Goal: Information Seeking & Learning: Learn about a topic

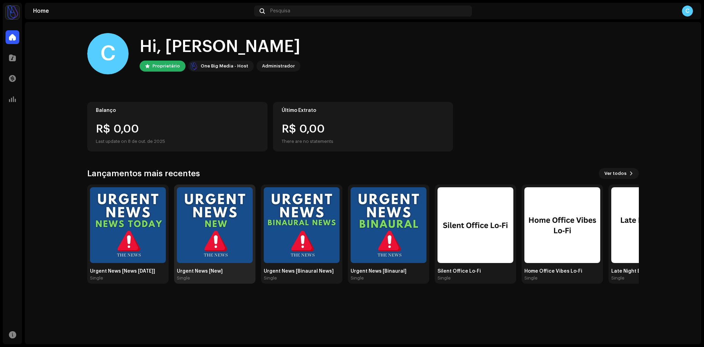
click at [226, 214] on img at bounding box center [215, 226] width 76 height 76
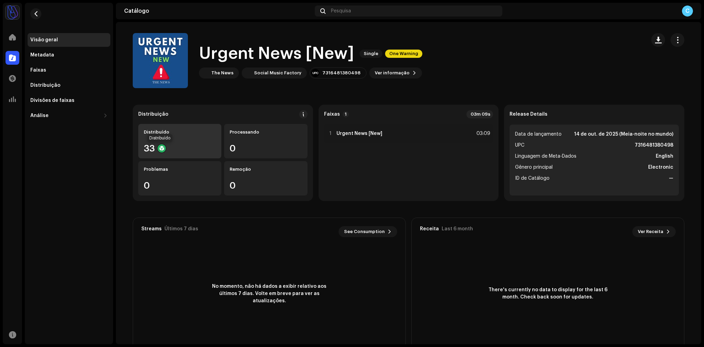
click at [163, 148] on div at bounding box center [162, 148] width 8 height 8
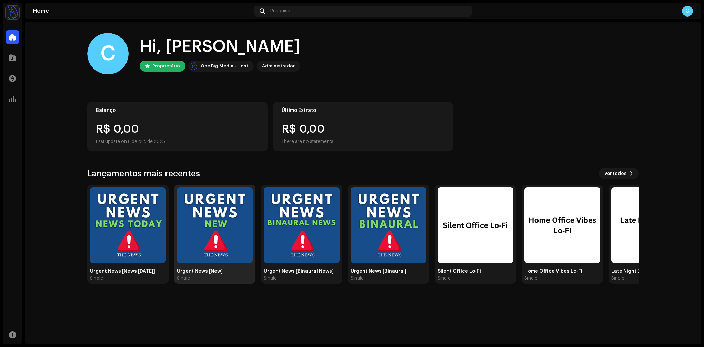
click at [238, 218] on img at bounding box center [215, 226] width 76 height 76
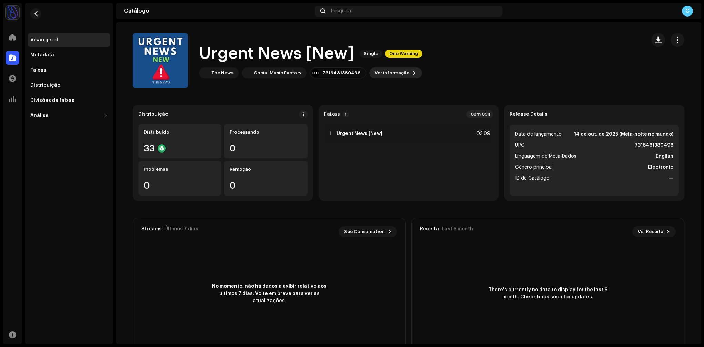
click at [375, 71] on span "Ver informação" at bounding box center [392, 73] width 35 height 14
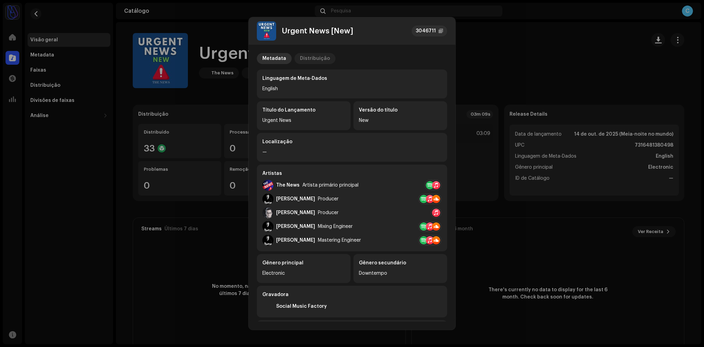
click at [315, 59] on div "Distribuição" at bounding box center [315, 58] width 30 height 11
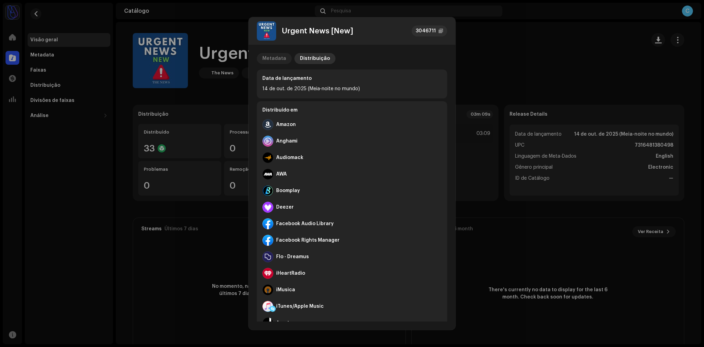
click at [271, 57] on div "Metadata" at bounding box center [274, 58] width 24 height 11
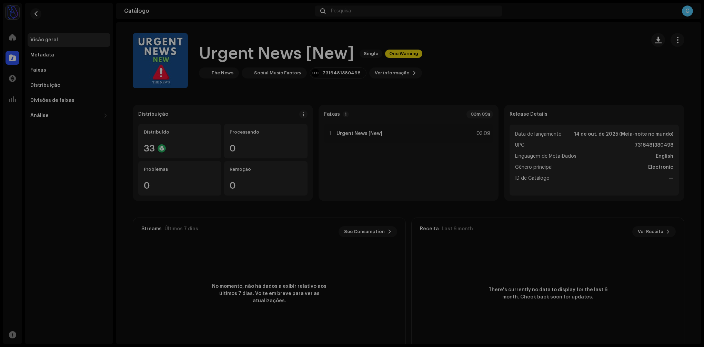
click at [465, 76] on div "Urgent News [New] 3046711 Metadata Distribuição Linguagem de Meta-Dados English…" at bounding box center [352, 173] width 704 height 347
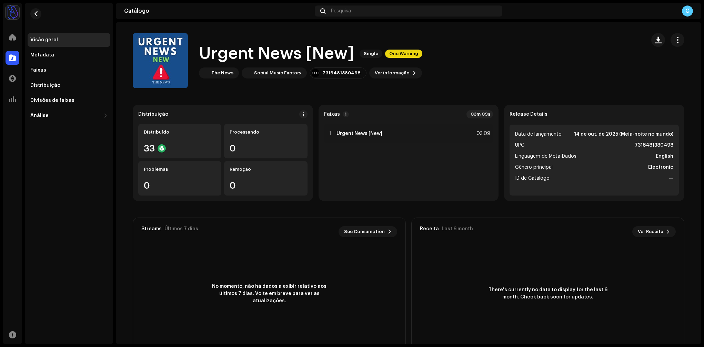
scroll to position [22, 0]
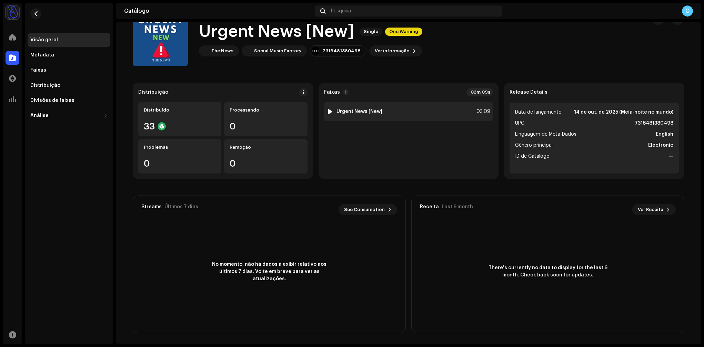
click at [369, 114] on strong "Urgent News [New]" at bounding box center [359, 112] width 46 height 6
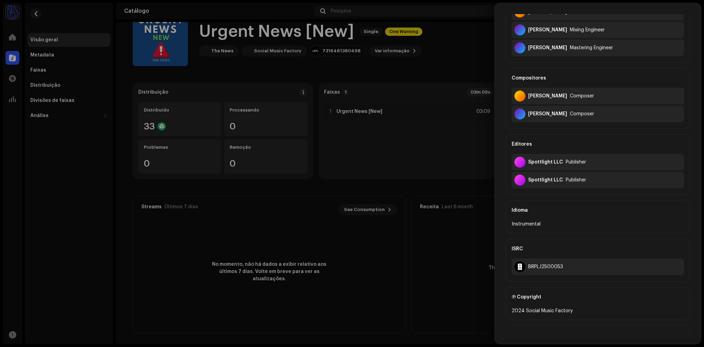
scroll to position [135, 0]
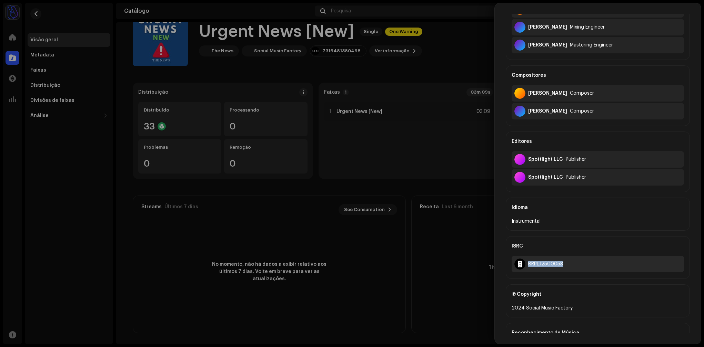
drag, startPoint x: 572, startPoint y: 265, endPoint x: 518, endPoint y: 265, distance: 53.4
click at [525, 265] on div "BRPLJ2500053" at bounding box center [597, 264] width 172 height 17
click at [518, 265] on div at bounding box center [519, 264] width 11 height 11
click at [538, 264] on div "BRPLJ2500053" at bounding box center [545, 265] width 35 height 6
drag, startPoint x: 577, startPoint y: 264, endPoint x: 527, endPoint y: 265, distance: 49.6
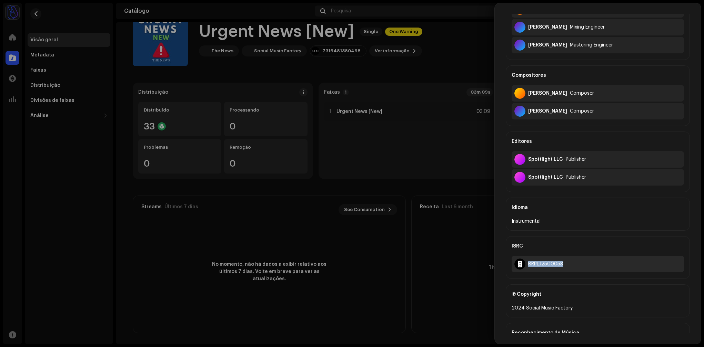
click at [527, 265] on div "BRPLJ2500053" at bounding box center [597, 264] width 172 height 17
copy div "BRPLJ2500053"
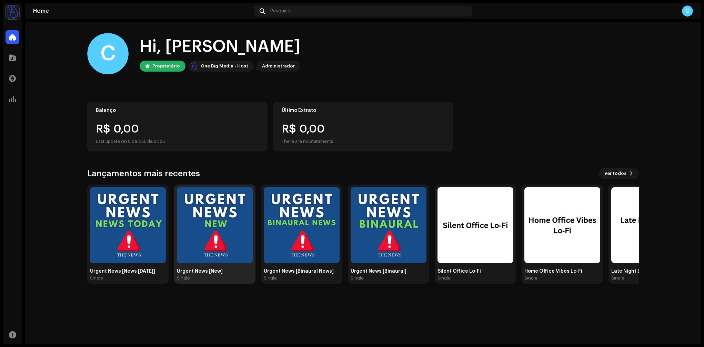
click at [216, 205] on img at bounding box center [215, 226] width 76 height 76
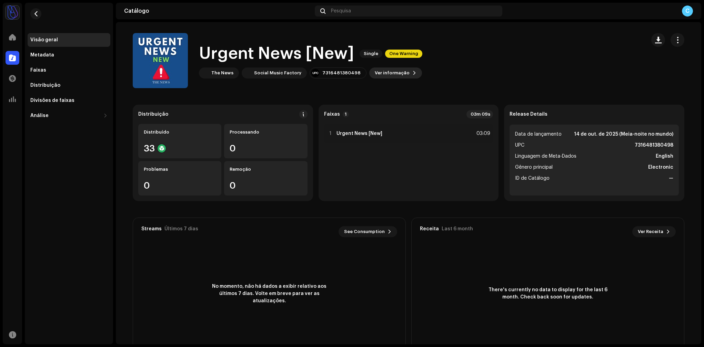
click at [390, 73] on span "Ver informação" at bounding box center [392, 73] width 35 height 14
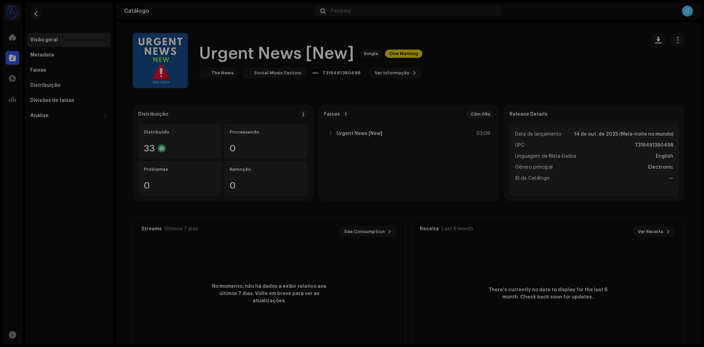
click at [516, 68] on div "Urgent News [New] 3046711 Metadata Distribuição Linguagem de Meta-Dados English…" at bounding box center [352, 173] width 704 height 347
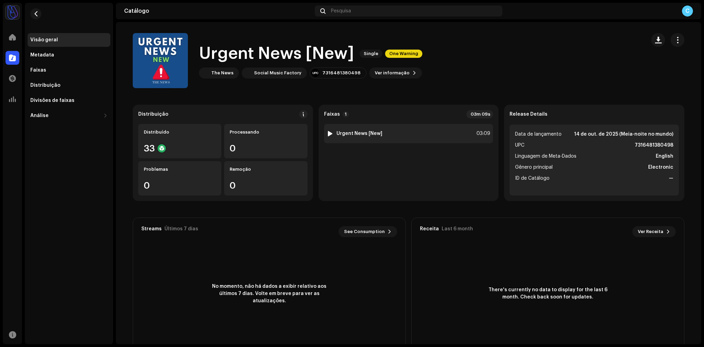
click at [357, 138] on div "1 Urgent News [New] 03:09" at bounding box center [408, 133] width 169 height 19
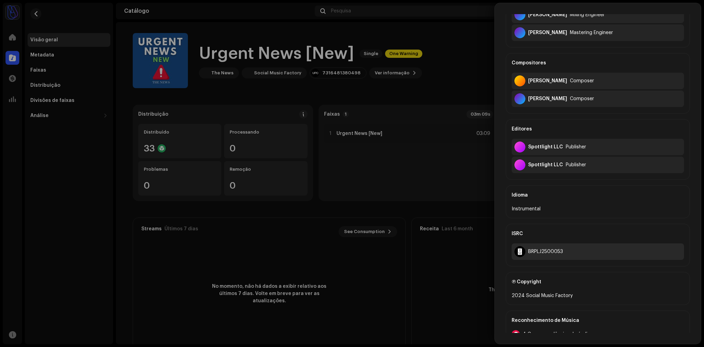
scroll to position [150, 0]
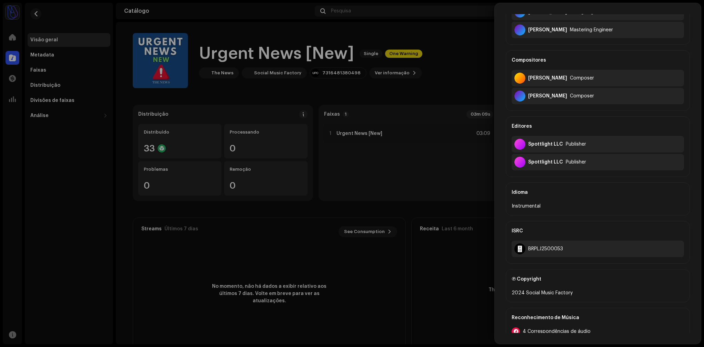
click at [415, 239] on div at bounding box center [352, 173] width 704 height 347
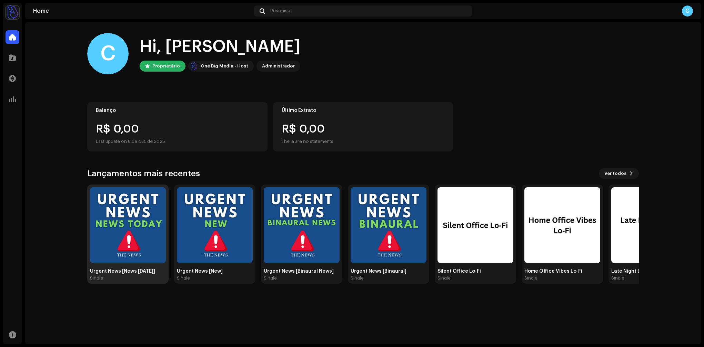
click at [148, 203] on img at bounding box center [128, 226] width 76 height 76
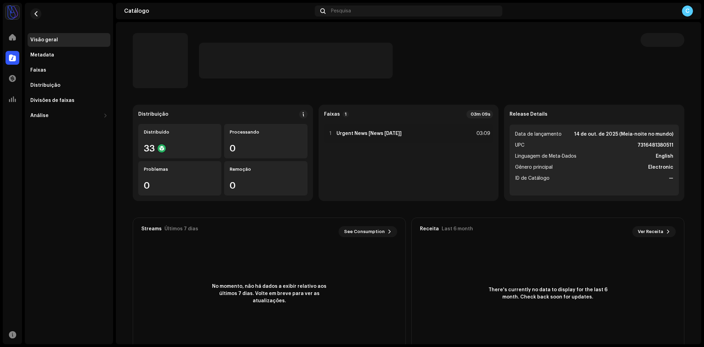
scroll to position [22, 0]
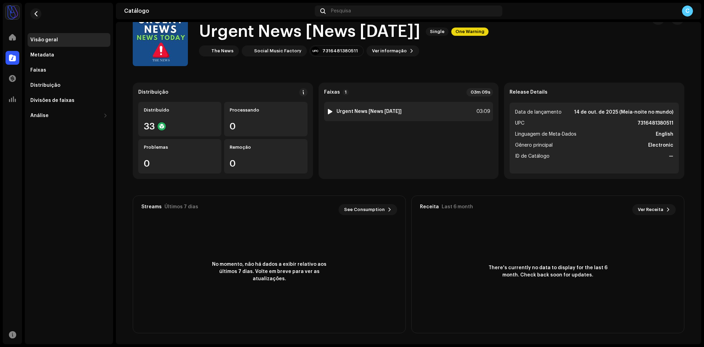
click at [398, 107] on div "1 Urgent News [News Today] 03:09" at bounding box center [408, 111] width 169 height 19
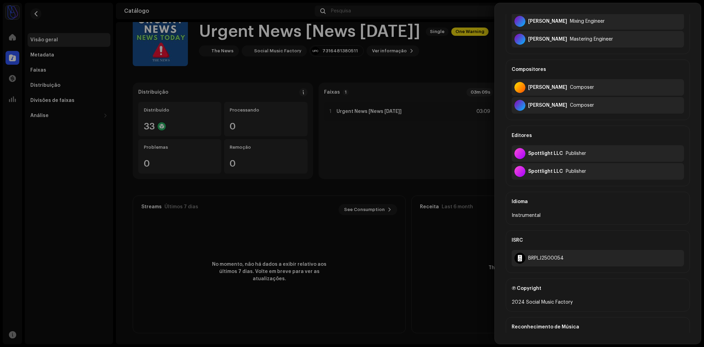
scroll to position [120, 0]
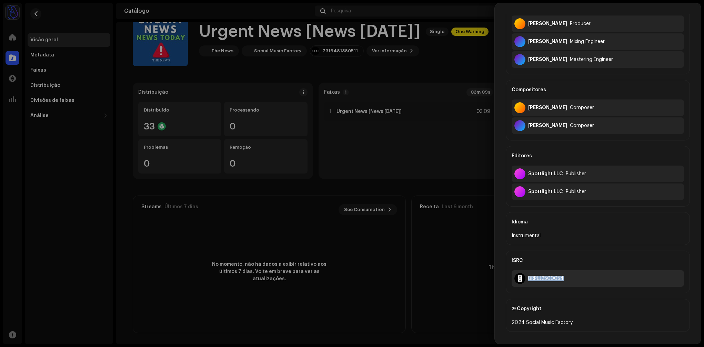
drag, startPoint x: 575, startPoint y: 277, endPoint x: 525, endPoint y: 281, distance: 50.1
click at [525, 281] on div "BRPLJ2500054" at bounding box center [597, 279] width 172 height 17
copy div "BRPLJ2500054"
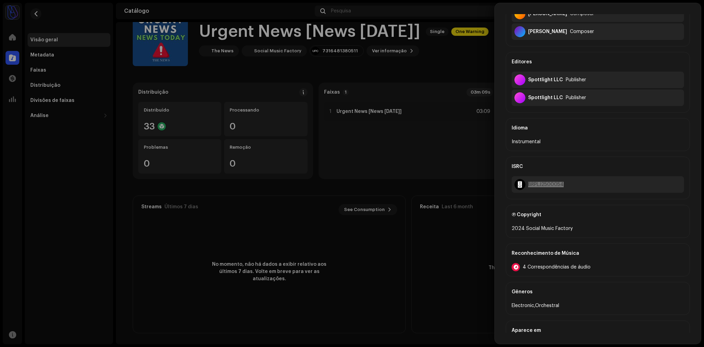
scroll to position [245, 0]
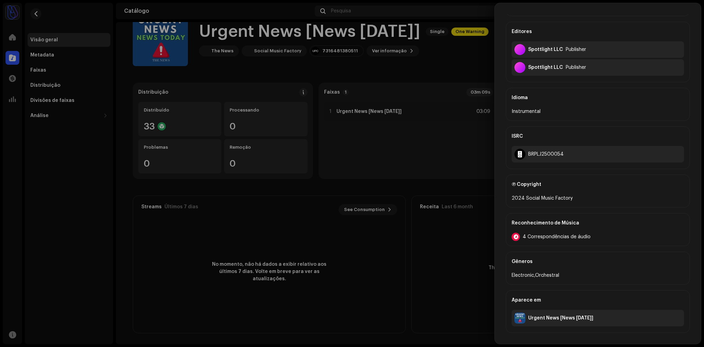
click at [541, 319] on div "Urgent News [News [DATE]]" at bounding box center [560, 319] width 65 height 6
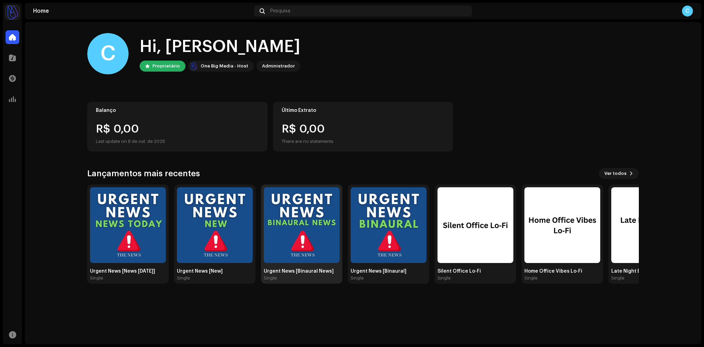
click at [305, 235] on img at bounding box center [302, 226] width 76 height 76
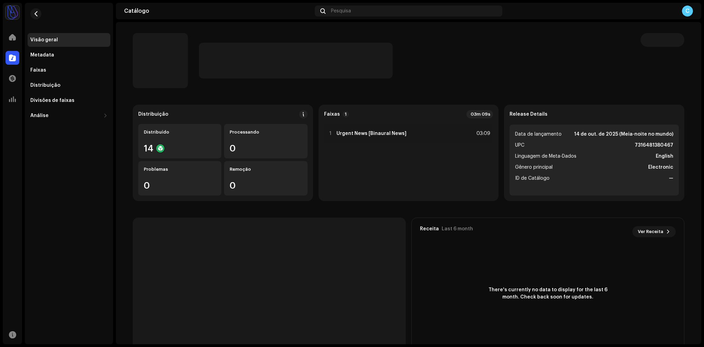
scroll to position [22, 0]
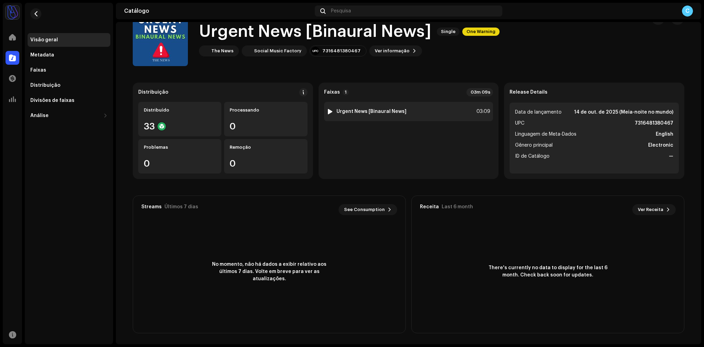
click at [376, 113] on strong "Urgent News [Binaural News]" at bounding box center [371, 112] width 70 height 6
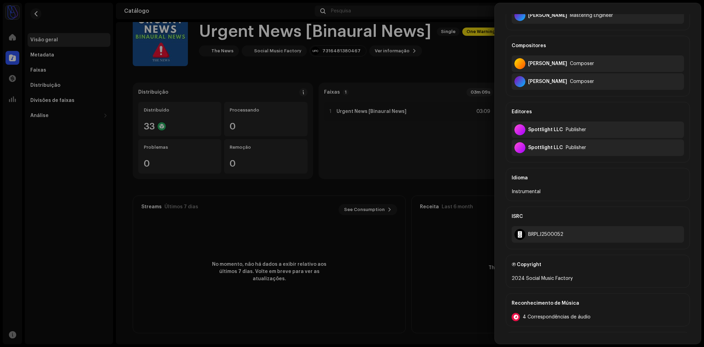
scroll to position [245, 0]
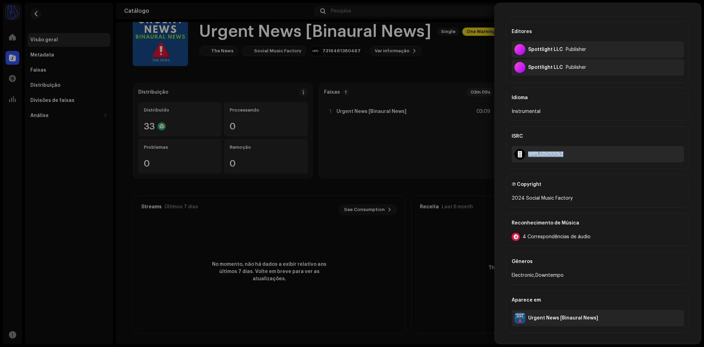
drag, startPoint x: 566, startPoint y: 155, endPoint x: 526, endPoint y: 156, distance: 40.0
click at [526, 156] on div "BRPLJ2500052" at bounding box center [597, 154] width 172 height 17
copy div "BRPLJ2500052"
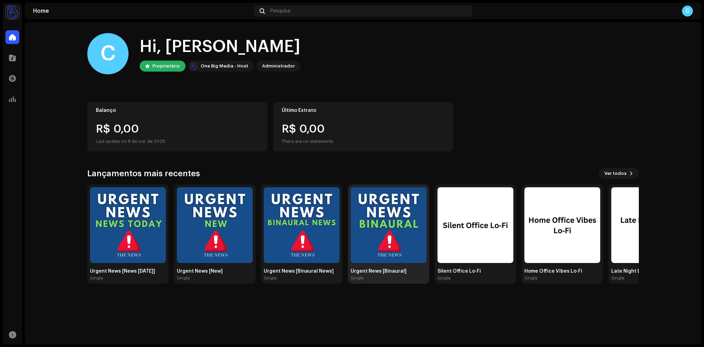
click at [398, 215] on img at bounding box center [389, 226] width 76 height 76
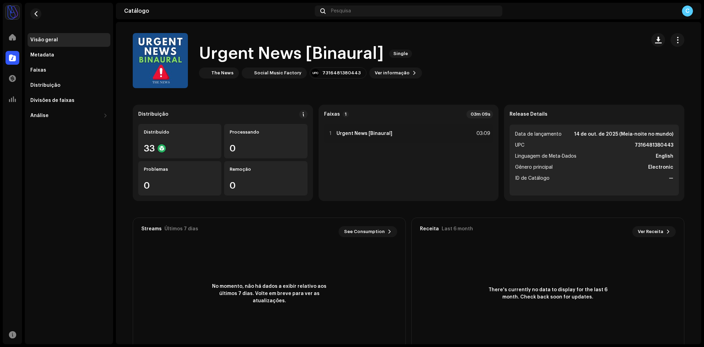
scroll to position [22, 0]
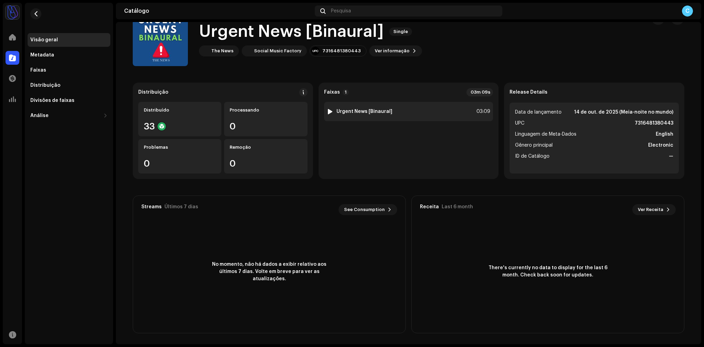
click at [348, 112] on strong "Urgent News [Binaural]" at bounding box center [364, 112] width 56 height 6
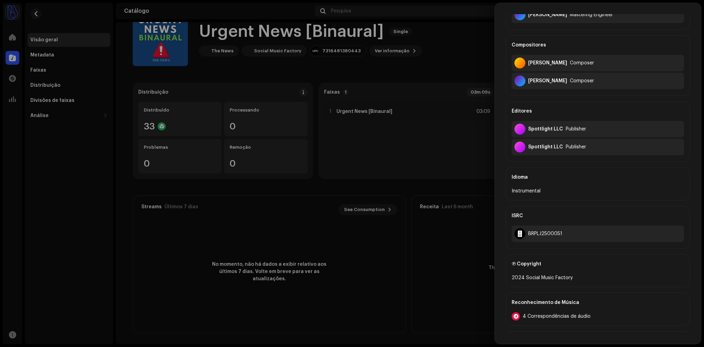
scroll to position [245, 0]
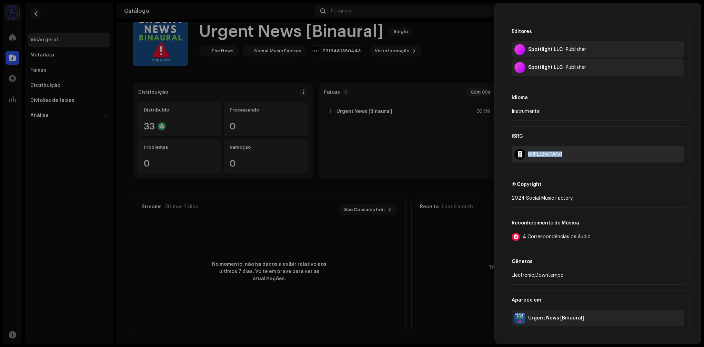
drag, startPoint x: 568, startPoint y: 155, endPoint x: 523, endPoint y: 153, distance: 45.5
click at [523, 153] on div "BRPLJ2500051" at bounding box center [597, 154] width 172 height 17
copy div "BRPLJ2500051"
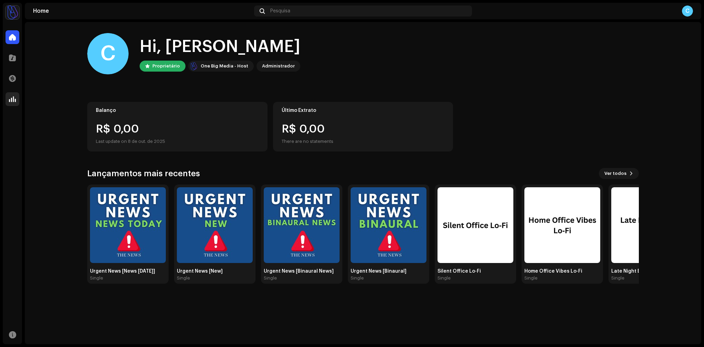
click at [13, 101] on span at bounding box center [12, 100] width 7 height 6
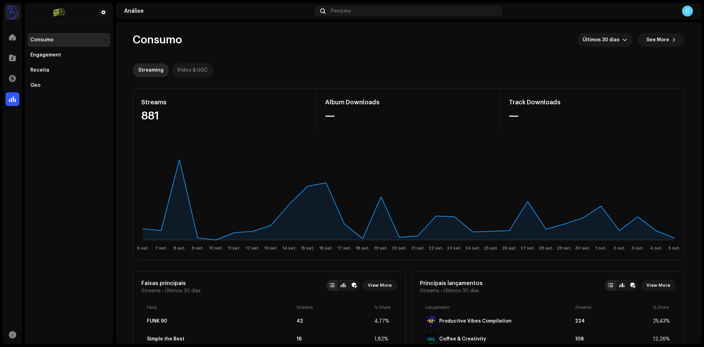
click at [182, 73] on div "Video & UGC" at bounding box center [192, 70] width 31 height 14
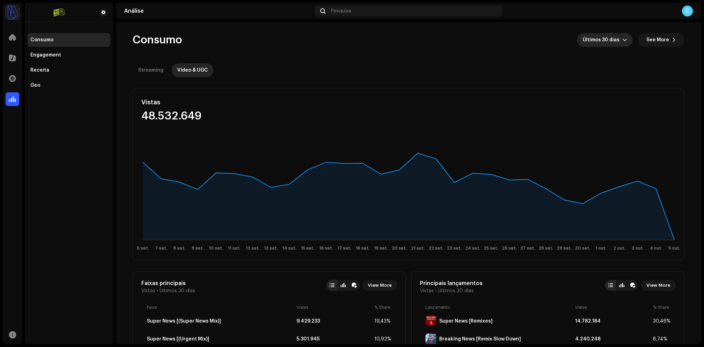
click at [614, 41] on span "Últimos 30 dias" at bounding box center [602, 40] width 40 height 14
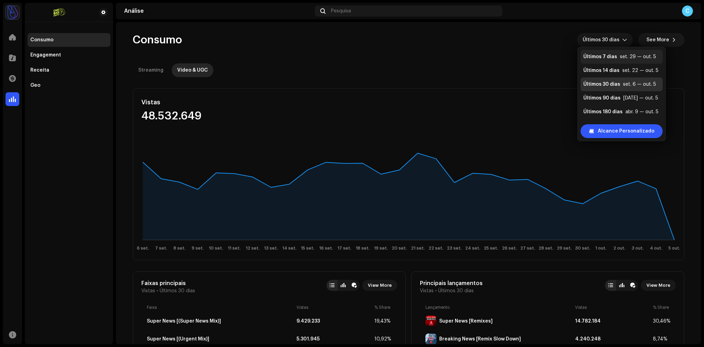
click at [616, 59] on div "Últimos 7 dias set. 29 — out. 5" at bounding box center [621, 56] width 77 height 7
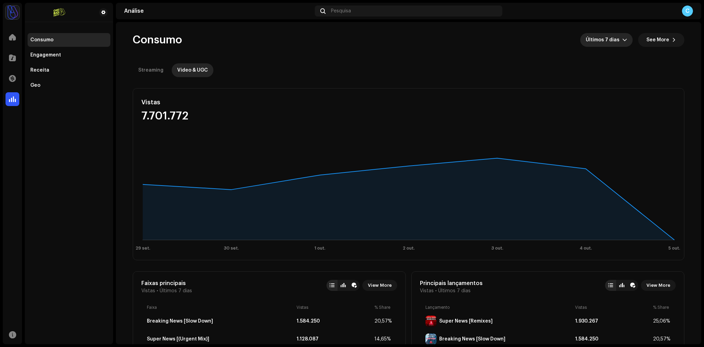
click at [604, 40] on span "Últimos 7 dias" at bounding box center [604, 40] width 37 height 14
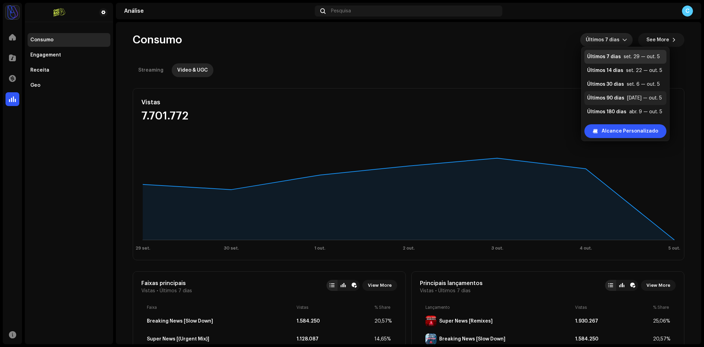
click at [617, 95] on div "Últimos 90 dias" at bounding box center [605, 98] width 37 height 7
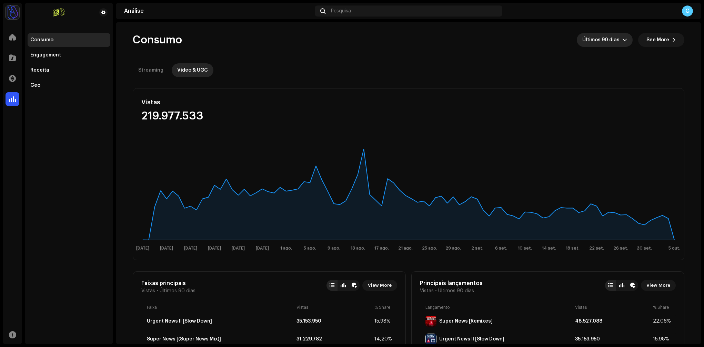
click at [597, 38] on span "Últimos 90 dias" at bounding box center [602, 40] width 40 height 14
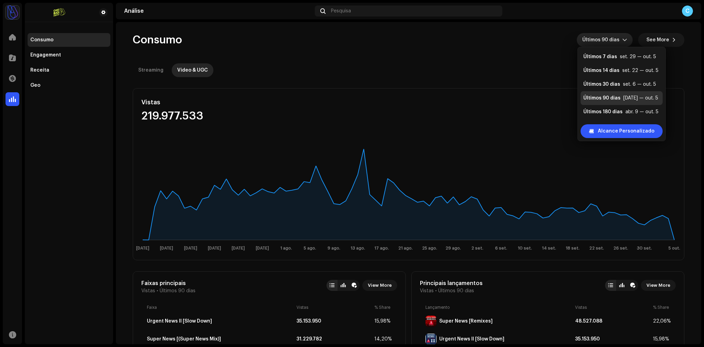
scroll to position [14, 0]
click at [618, 118] on li "Últimos 365 dias out. 6 — out. 5" at bounding box center [621, 112] width 82 height 14
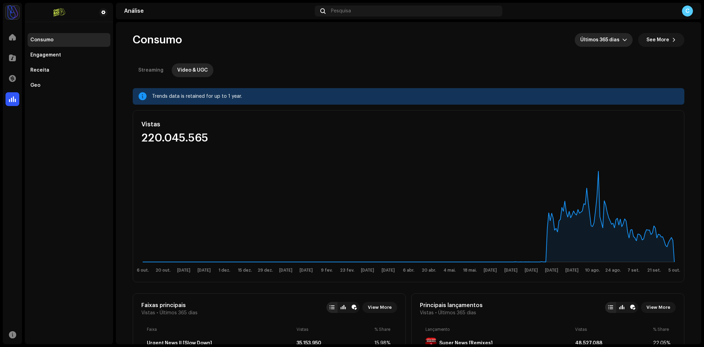
click at [607, 42] on span "Últimos 365 dias" at bounding box center [601, 40] width 42 height 14
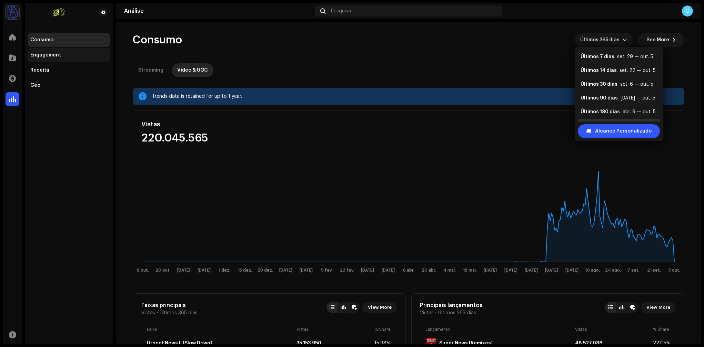
click at [65, 52] on div "Engagement" at bounding box center [68, 55] width 77 height 6
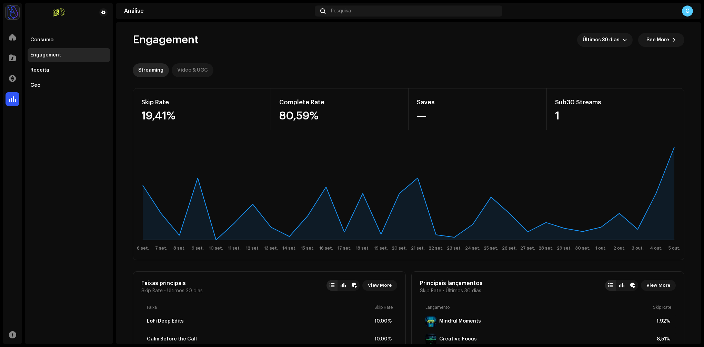
click at [184, 73] on div "Video & UGC" at bounding box center [192, 70] width 31 height 14
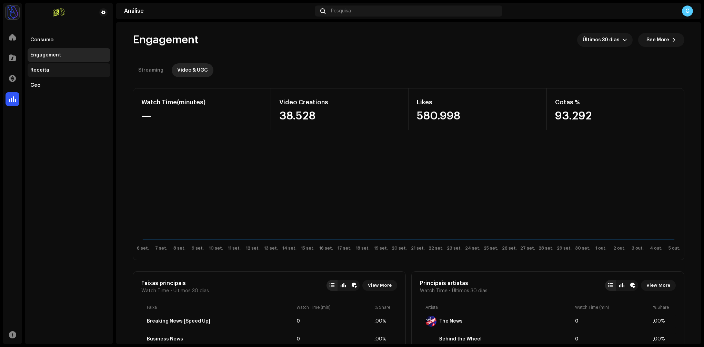
click at [56, 71] on div "Receita" at bounding box center [68, 71] width 77 height 6
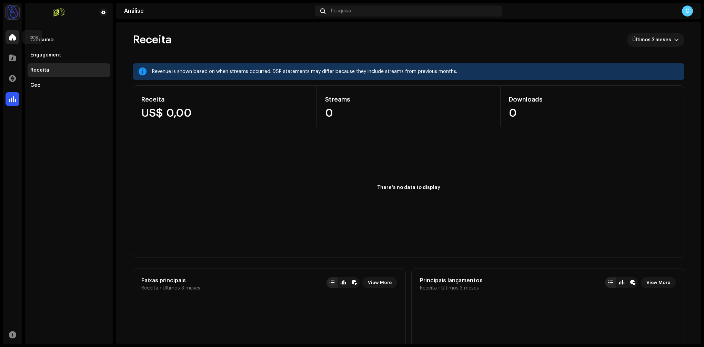
click at [18, 37] on div at bounding box center [13, 37] width 14 height 14
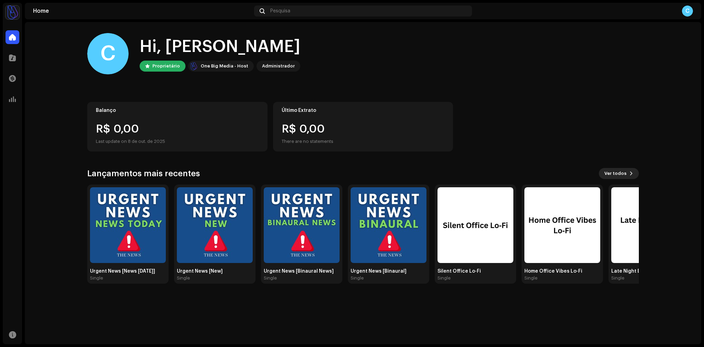
click at [616, 173] on span "Ver todos" at bounding box center [615, 174] width 22 height 14
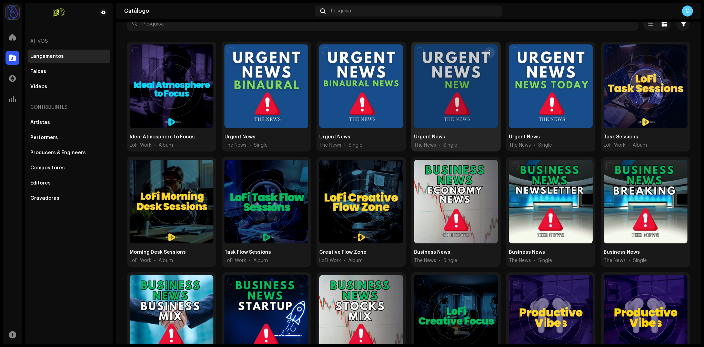
scroll to position [48, 0]
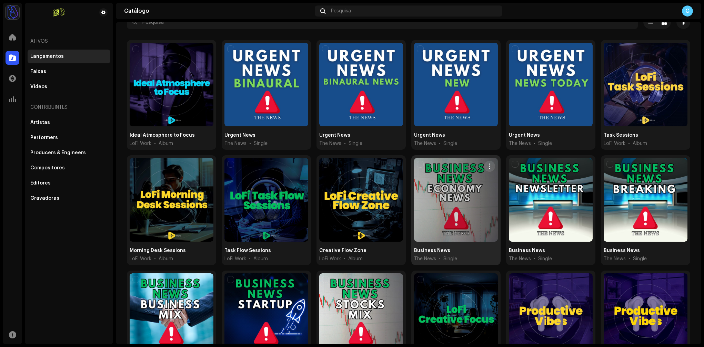
click at [476, 176] on div at bounding box center [456, 200] width 84 height 84
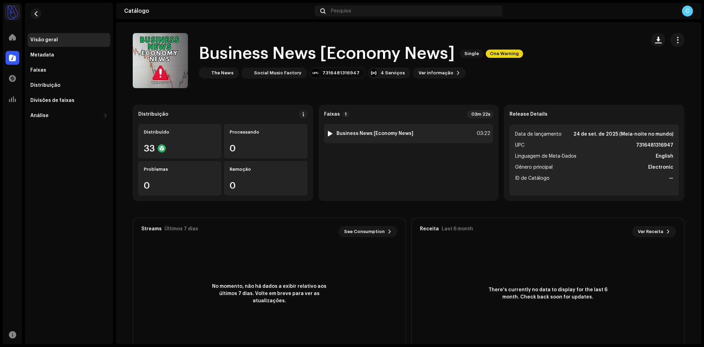
click at [365, 133] on strong "Business News [Economy News]" at bounding box center [374, 134] width 77 height 6
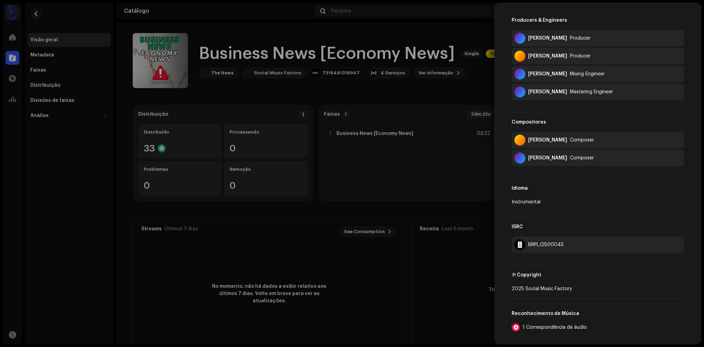
scroll to position [90, 0]
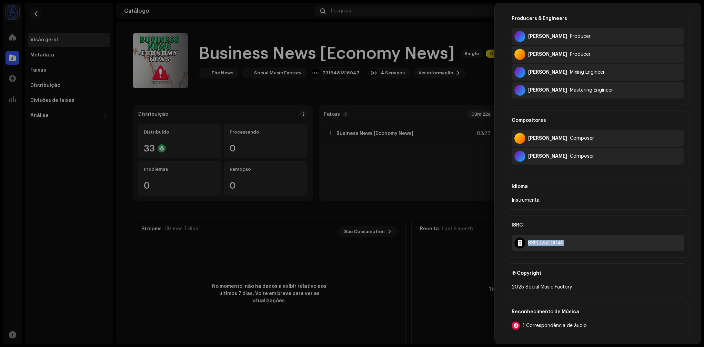
drag, startPoint x: 574, startPoint y: 245, endPoint x: 528, endPoint y: 245, distance: 45.5
click at [528, 245] on div "BRPLJ2500045" at bounding box center [597, 243] width 172 height 17
copy div "BRPLJ2500045"
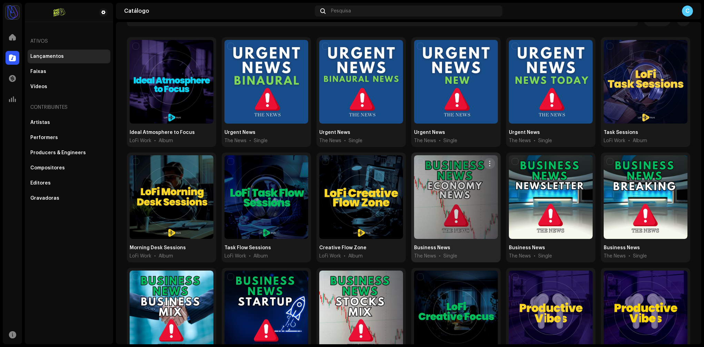
scroll to position [56, 0]
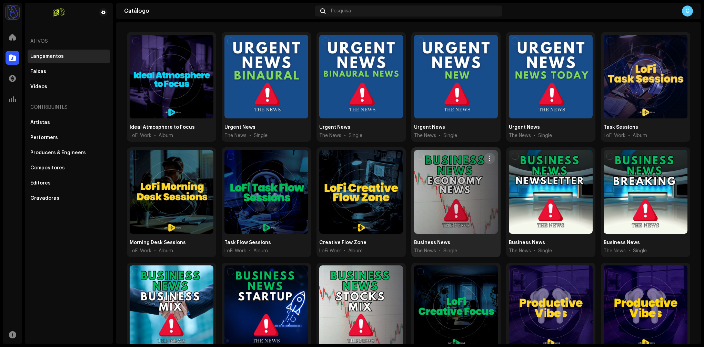
click at [443, 169] on div at bounding box center [456, 192] width 84 height 84
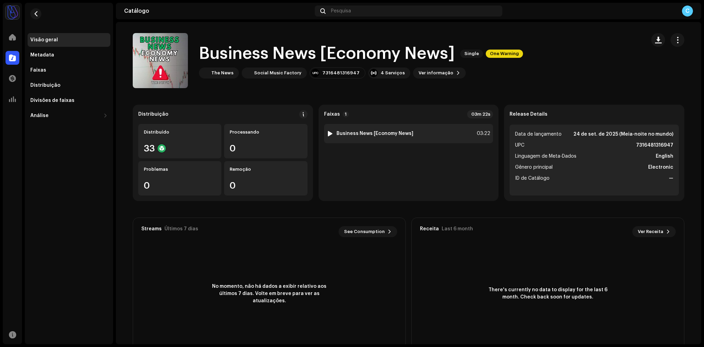
click at [423, 134] on div "1 Business News [Economy News] 03:22" at bounding box center [408, 133] width 169 height 19
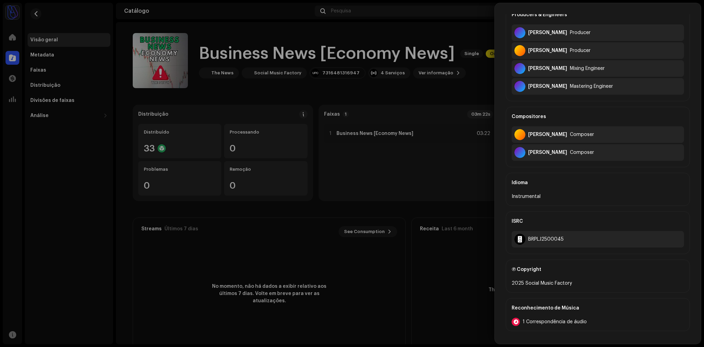
scroll to position [94, 0]
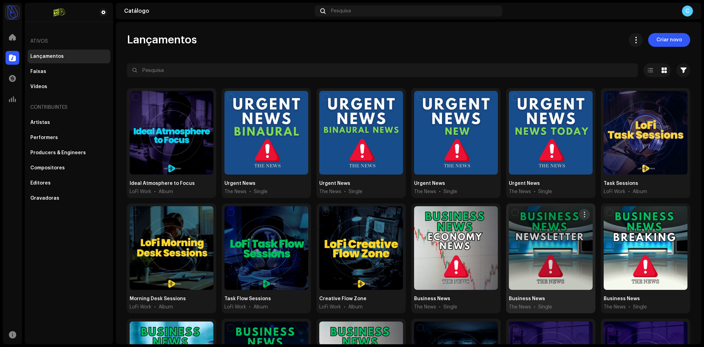
click at [553, 245] on div at bounding box center [551, 248] width 84 height 84
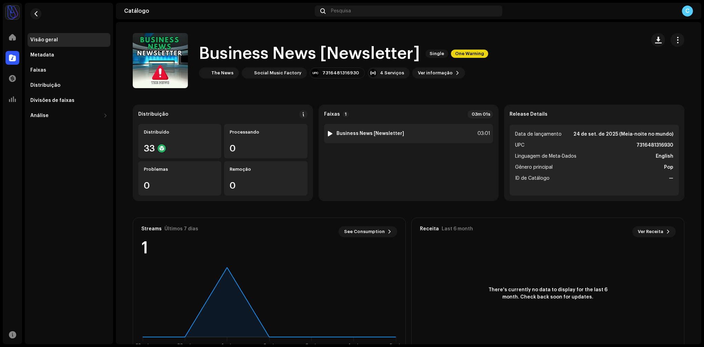
click at [364, 129] on div "1 Business News [Newsletter] 03:01" at bounding box center [408, 133] width 169 height 19
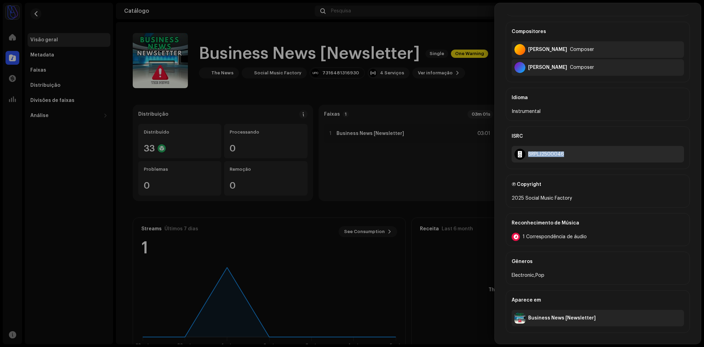
drag, startPoint x: 576, startPoint y: 156, endPoint x: 526, endPoint y: 156, distance: 49.6
click at [526, 156] on div "BRPLJ2500046" at bounding box center [597, 154] width 172 height 17
copy div "BRPLJ2500046"
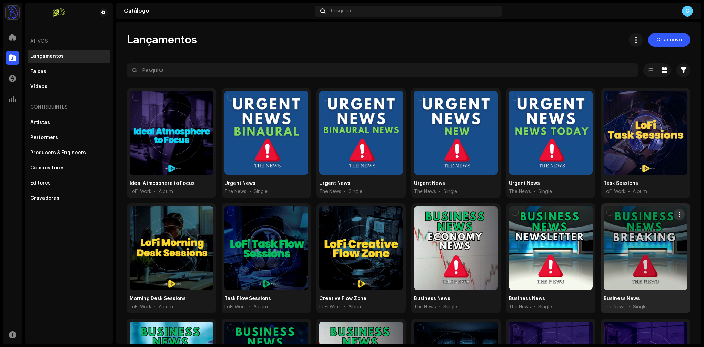
click at [620, 230] on div at bounding box center [646, 248] width 84 height 84
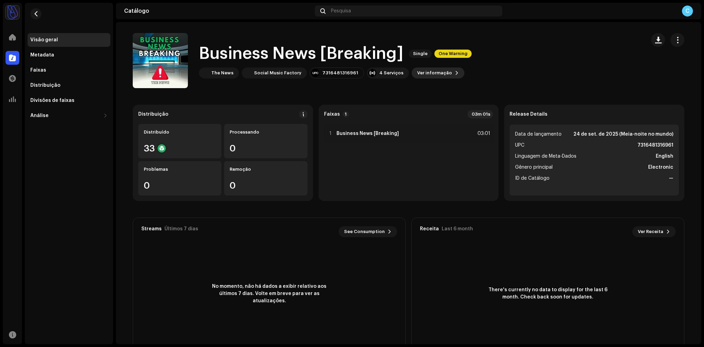
click at [419, 73] on span "Ver informação" at bounding box center [434, 73] width 35 height 14
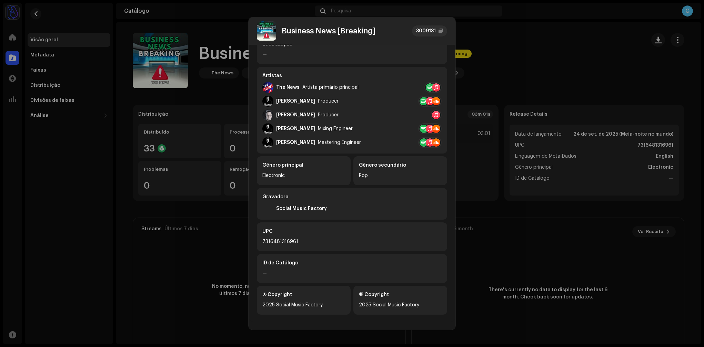
scroll to position [100, 0]
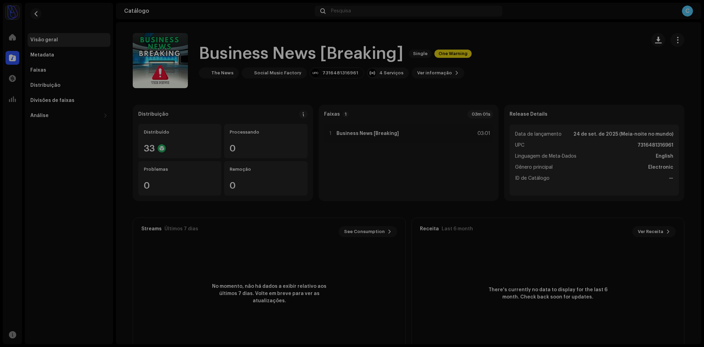
click at [540, 62] on div "Business News [Breaking] 3009131 Metadata Distribuição Linguagem de Meta-Dados …" at bounding box center [352, 173] width 704 height 347
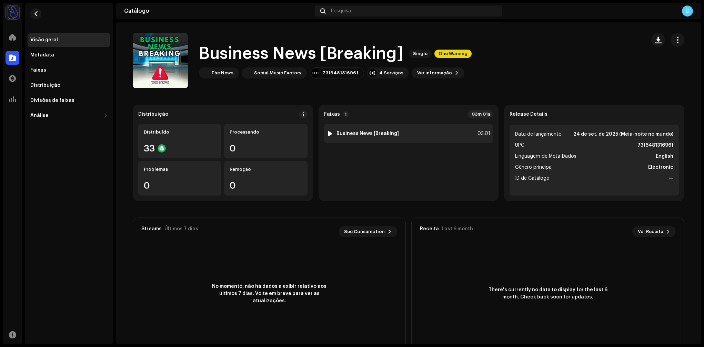
click at [356, 136] on strong "Business News [Breaking]" at bounding box center [367, 134] width 62 height 6
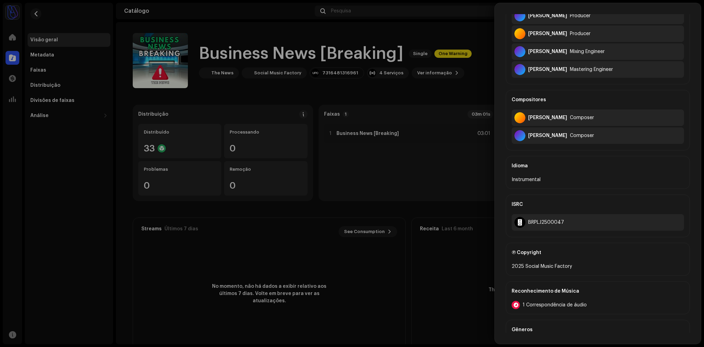
scroll to position [179, 0]
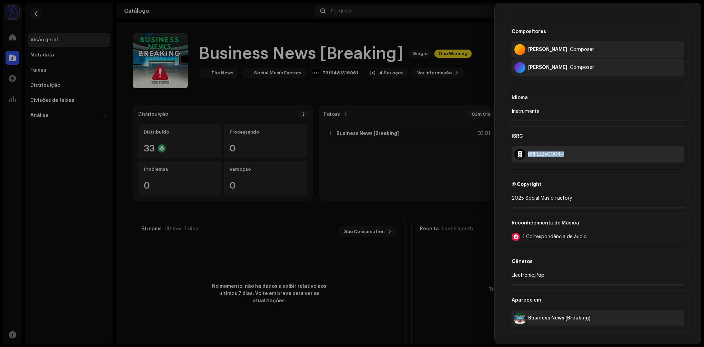
drag, startPoint x: 585, startPoint y: 156, endPoint x: 529, endPoint y: 156, distance: 56.2
click at [529, 156] on div "BRPLJ2500047" at bounding box center [597, 154] width 172 height 17
copy div "BRPLJ2500047"
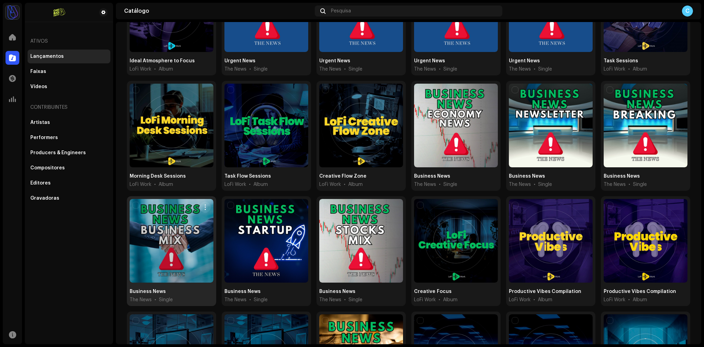
click at [175, 226] on div at bounding box center [172, 241] width 84 height 84
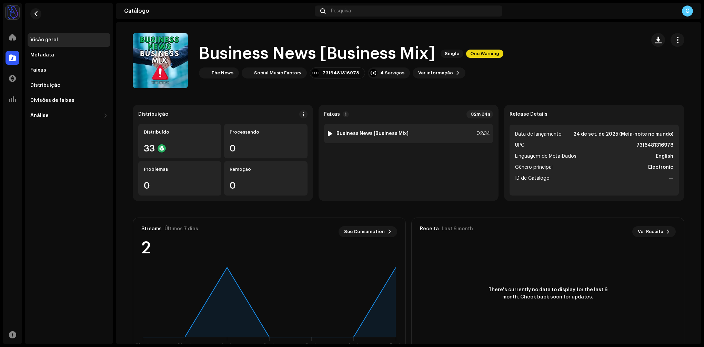
click at [374, 137] on div "1 Business News [Business Mix]" at bounding box center [368, 133] width 82 height 7
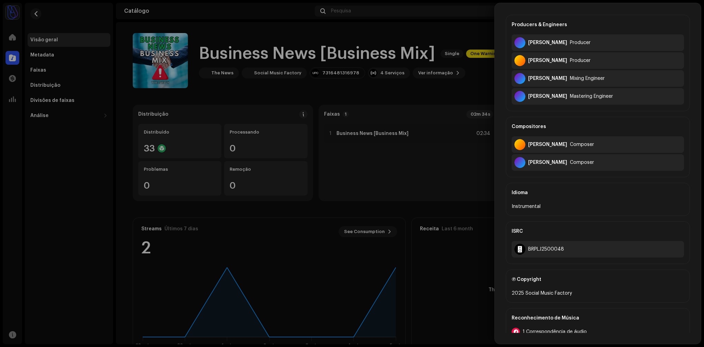
scroll to position [179, 0]
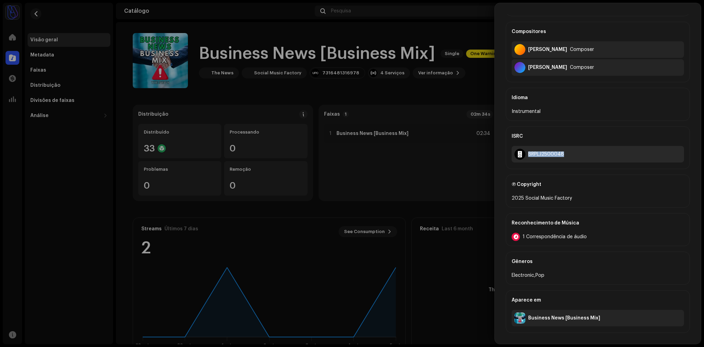
drag, startPoint x: 572, startPoint y: 154, endPoint x: 528, endPoint y: 156, distance: 44.5
click at [528, 156] on div "BRPLJ2500048" at bounding box center [597, 154] width 172 height 17
copy div "BRPLJ2500048"
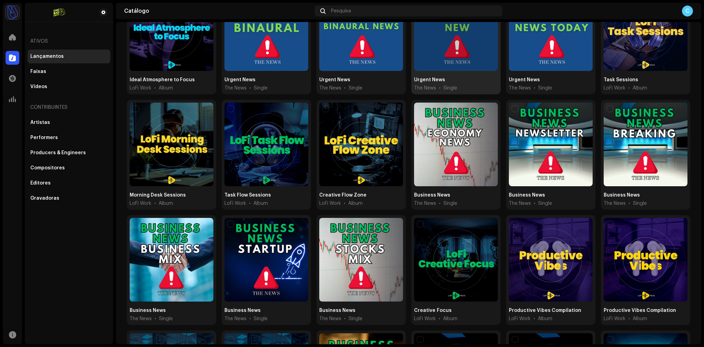
scroll to position [104, 0]
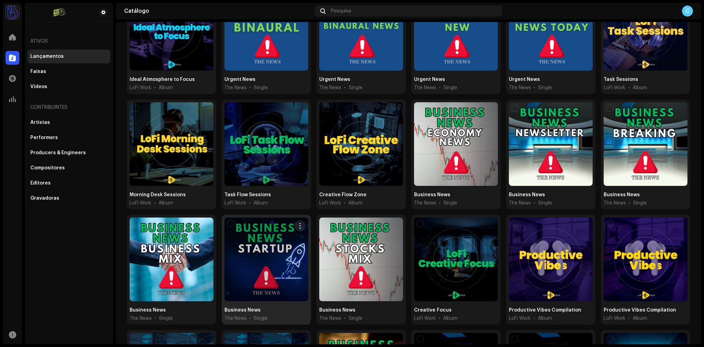
click at [280, 246] on div at bounding box center [266, 260] width 84 height 84
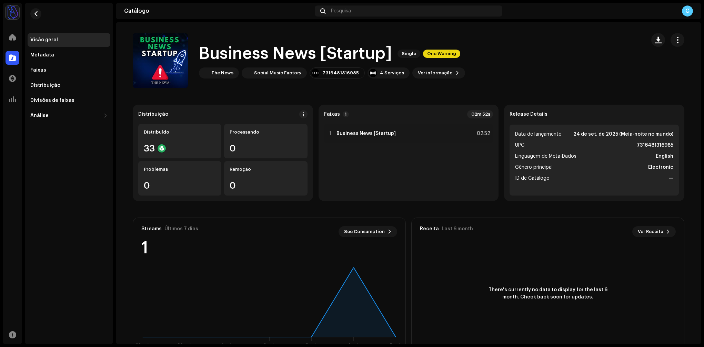
scroll to position [22, 0]
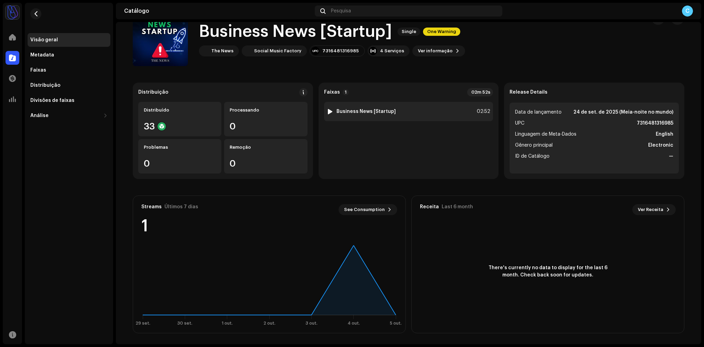
click at [363, 107] on div "1 Business News [Startup] 02:52" at bounding box center [408, 111] width 169 height 19
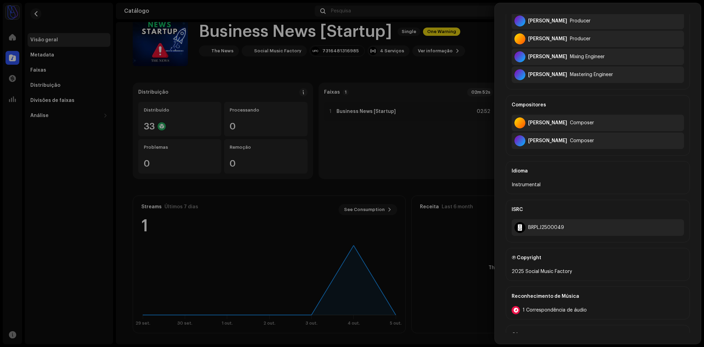
scroll to position [135, 0]
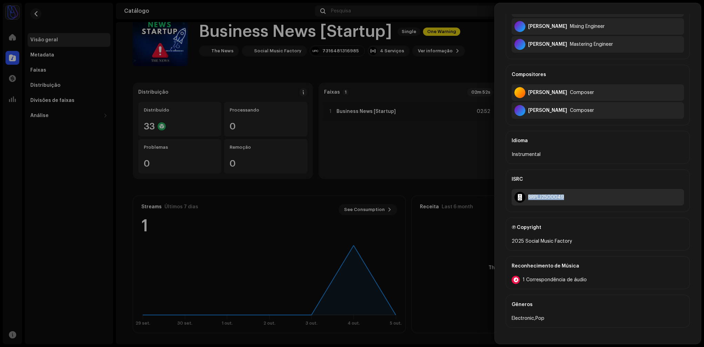
drag, startPoint x: 576, startPoint y: 200, endPoint x: 538, endPoint y: 199, distance: 37.6
click at [527, 198] on div "BRPLJ2500049" at bounding box center [597, 197] width 172 height 17
copy div "BRPLJ2500049"
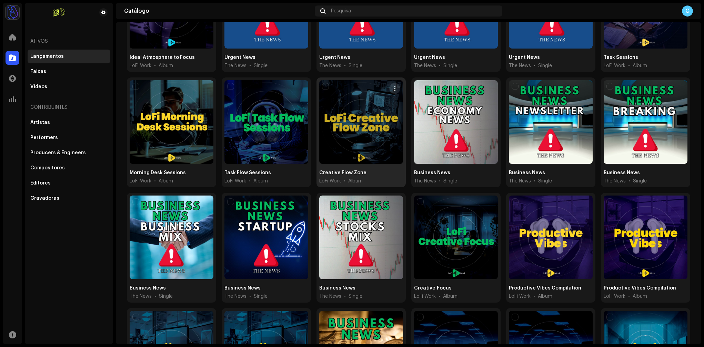
scroll to position [161, 0]
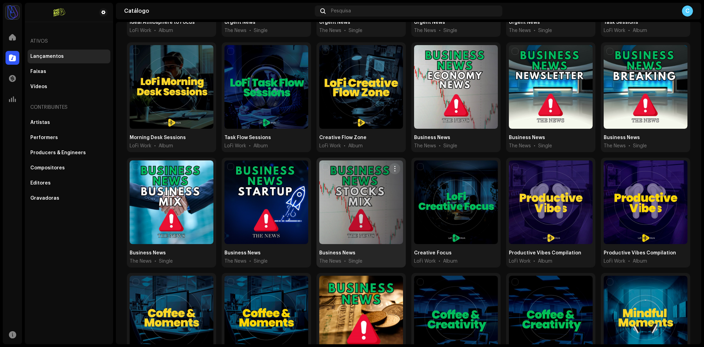
click at [374, 196] on div at bounding box center [361, 203] width 84 height 84
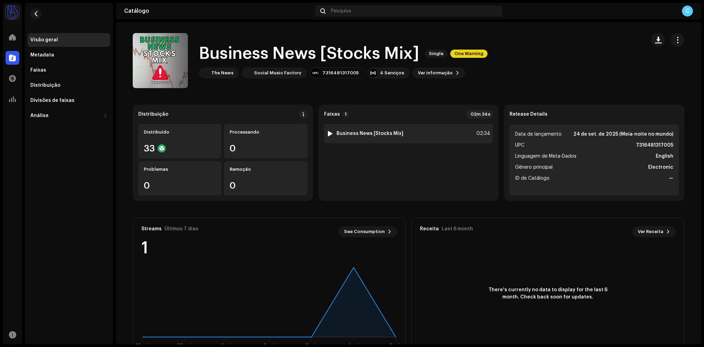
click at [375, 131] on strong "Business News [Stocks Mix]" at bounding box center [369, 134] width 67 height 6
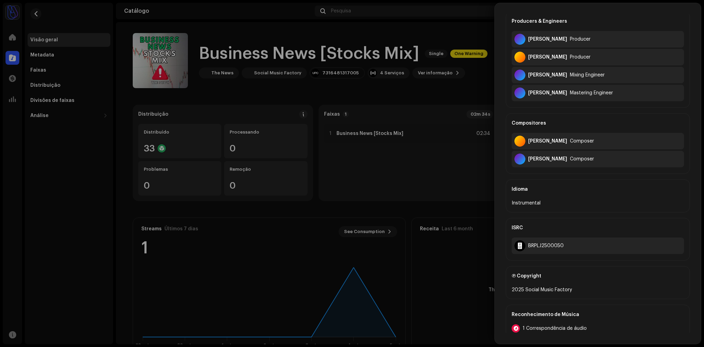
scroll to position [102, 0]
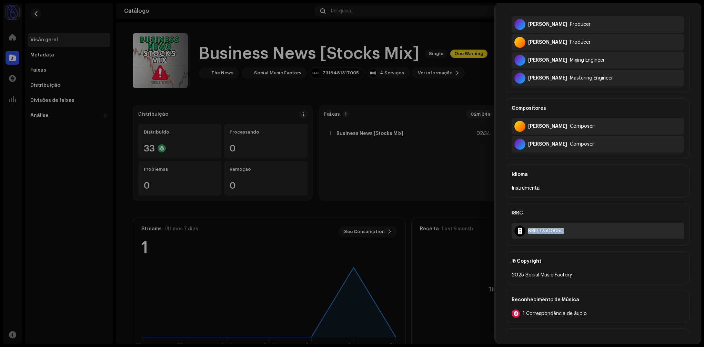
drag, startPoint x: 579, startPoint y: 230, endPoint x: 529, endPoint y: 232, distance: 49.3
click at [529, 232] on div "BRPLJ2500050" at bounding box center [597, 231] width 172 height 17
click at [14, 38] on div at bounding box center [352, 173] width 704 height 347
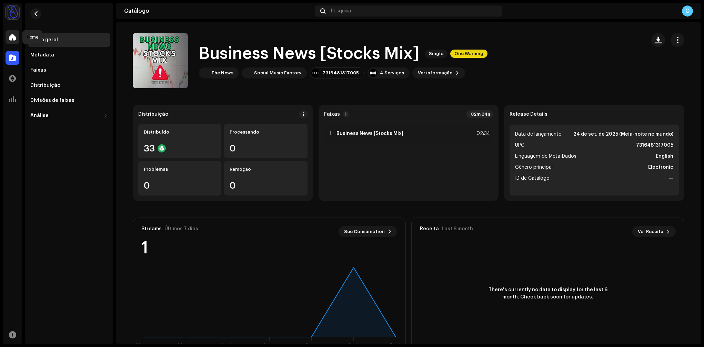
click at [14, 39] on span at bounding box center [12, 37] width 7 height 6
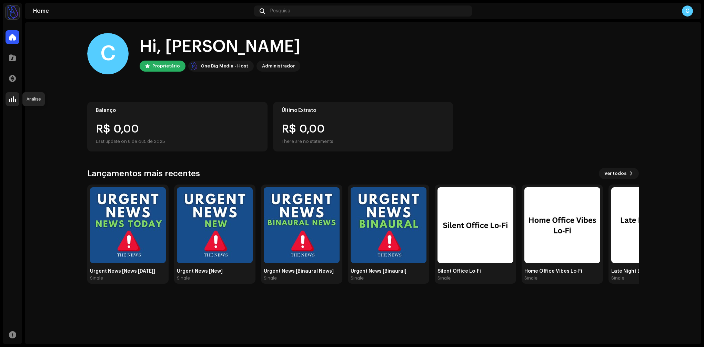
click at [17, 103] on div at bounding box center [13, 99] width 14 height 14
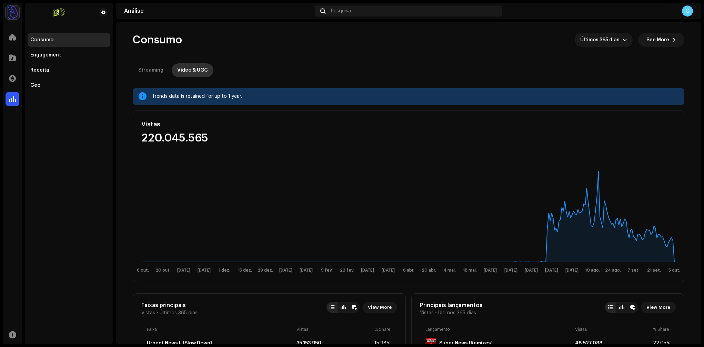
click at [190, 73] on div "Video & UGC" at bounding box center [192, 70] width 31 height 14
click at [660, 42] on span "See More" at bounding box center [657, 40] width 23 height 14
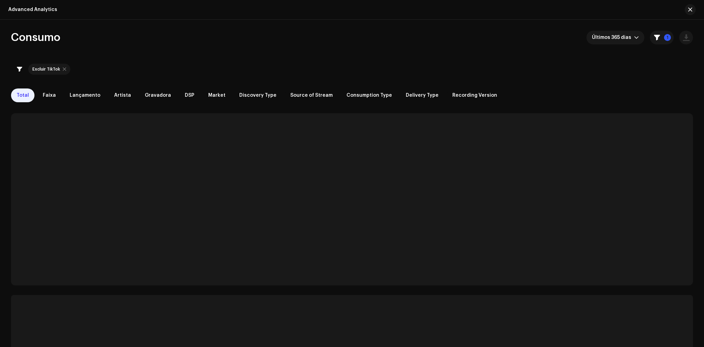
checkbox input "true"
click at [634, 39] on icon "dropdown trigger" at bounding box center [636, 37] width 5 height 5
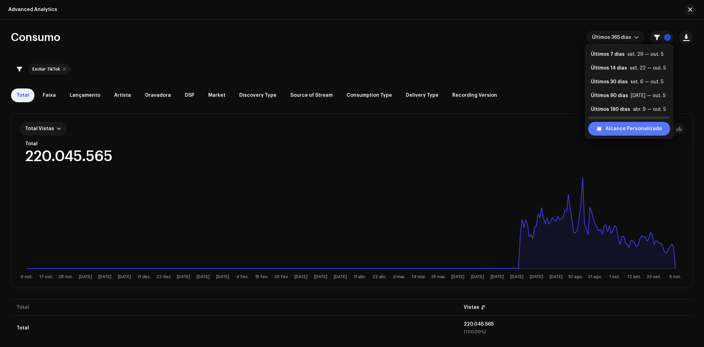
click at [625, 128] on span "Alcance Personalizado" at bounding box center [633, 129] width 57 height 14
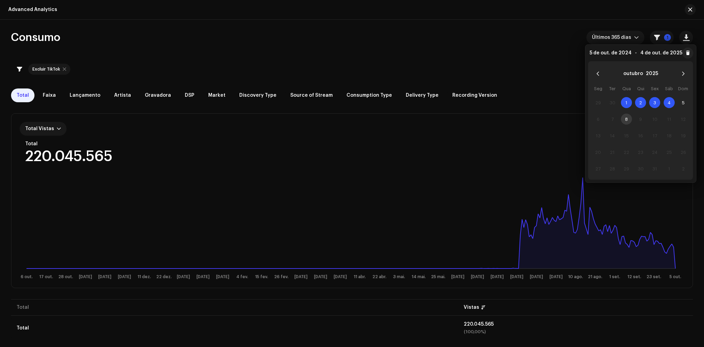
click at [545, 99] on div "Total Faixa Lançamento Artista Gravadora DSP Market Discovery Type Source of St…" at bounding box center [352, 96] width 682 height 14
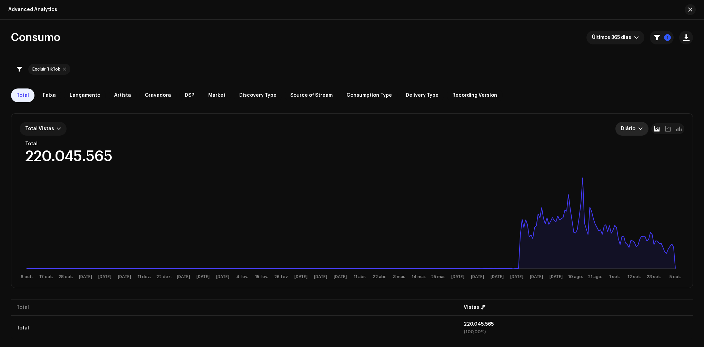
click at [636, 128] on span "Diário" at bounding box center [629, 129] width 17 height 14
click at [643, 158] on div "Weekly" at bounding box center [643, 159] width 44 height 7
click at [632, 131] on span "Weekly" at bounding box center [628, 129] width 20 height 14
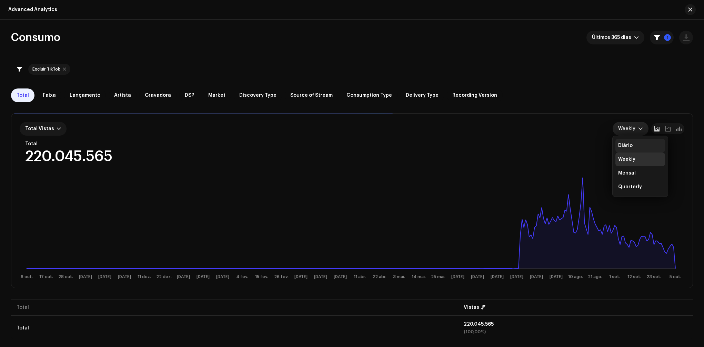
click at [633, 142] on div "Diário" at bounding box center [640, 145] width 44 height 7
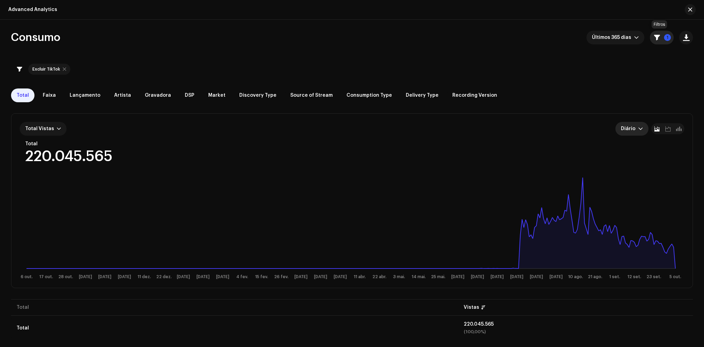
click at [664, 40] on p-badge "1" at bounding box center [667, 37] width 7 height 7
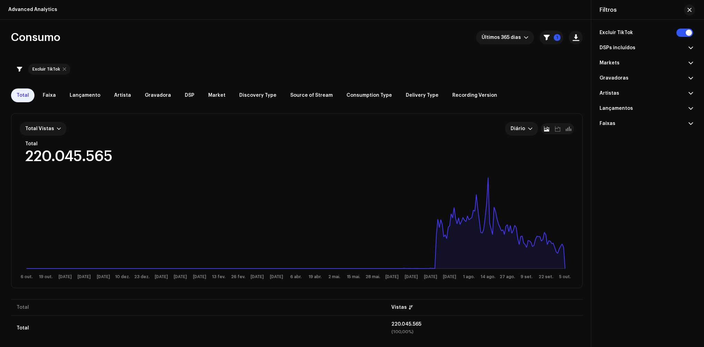
click at [686, 48] on p-accordion-header "DSPs incluídos" at bounding box center [645, 47] width 93 height 15
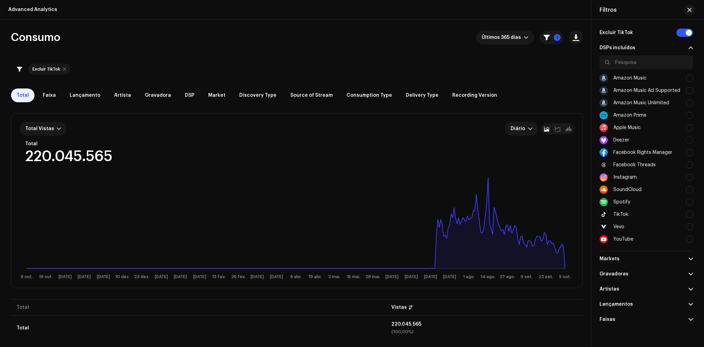
click at [686, 180] on div at bounding box center [689, 177] width 7 height 7
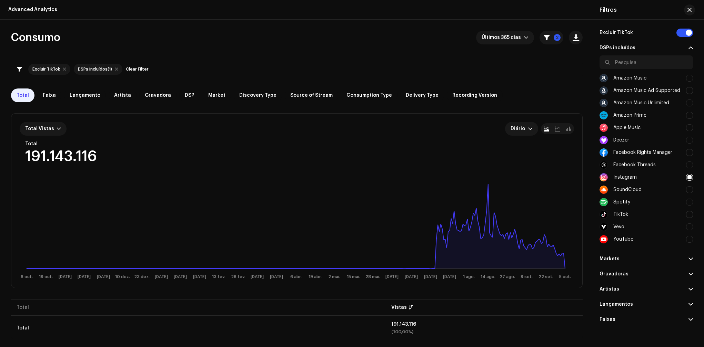
click at [687, 177] on div at bounding box center [689, 177] width 7 height 7
checkbox input "false"
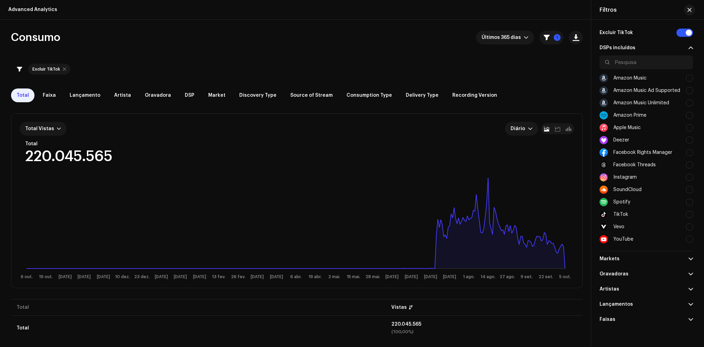
click at [690, 154] on div at bounding box center [689, 152] width 7 height 7
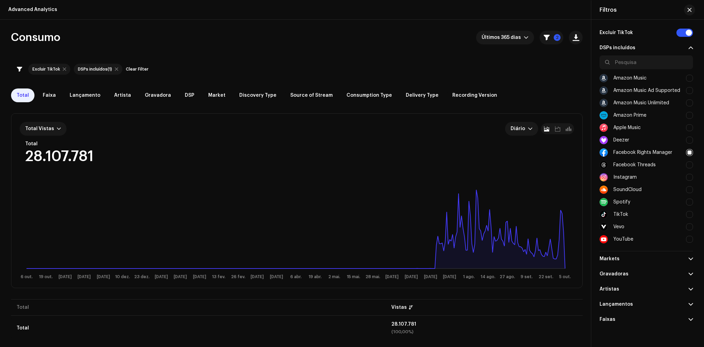
click at [690, 154] on div at bounding box center [689, 152] width 7 height 7
checkbox input "false"
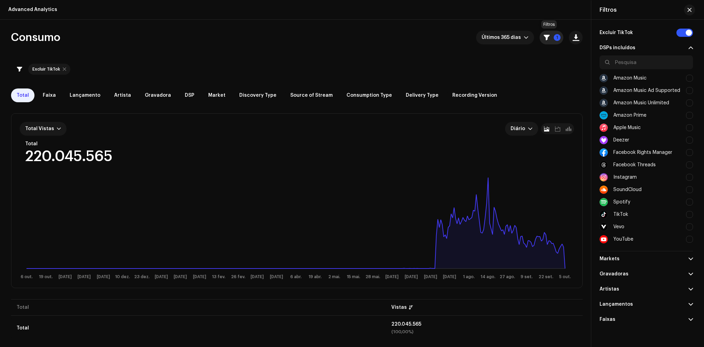
click at [558, 39] on button "1" at bounding box center [551, 38] width 24 height 14
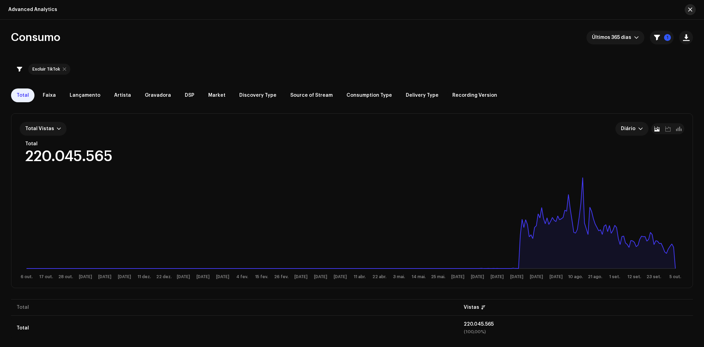
click at [690, 11] on span "button" at bounding box center [690, 10] width 4 height 6
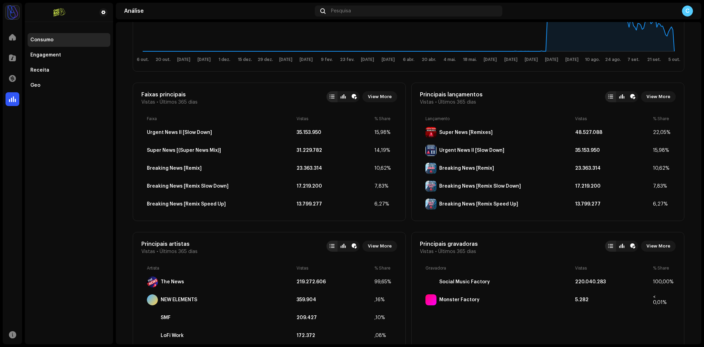
scroll to position [213, 0]
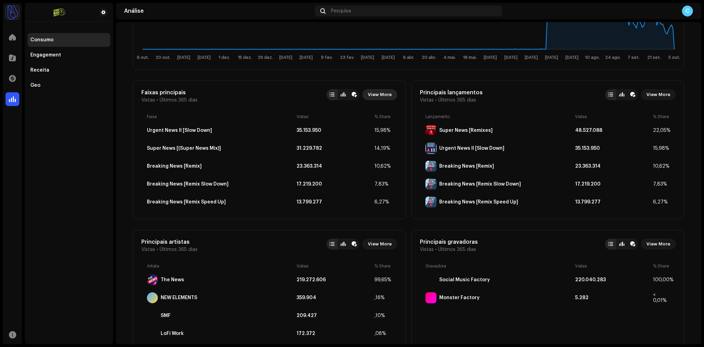
click at [377, 95] on span "View More" at bounding box center [380, 95] width 24 height 14
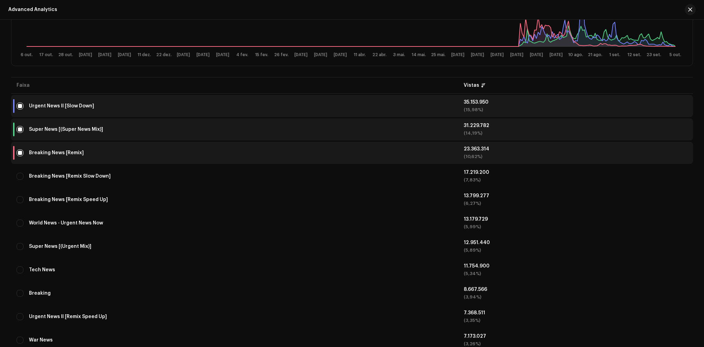
scroll to position [222, 0]
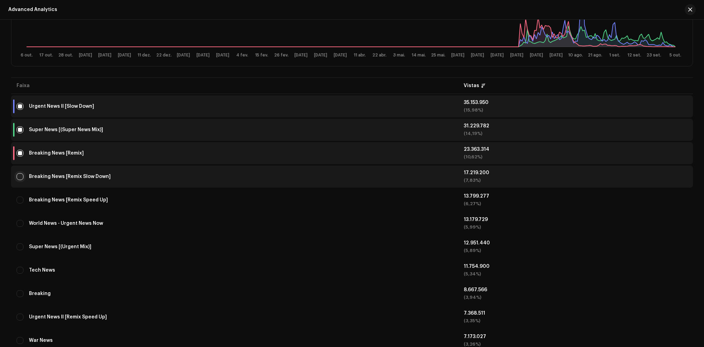
click at [19, 179] on input "checkbox" at bounding box center [20, 176] width 7 height 7
checkbox input "true"
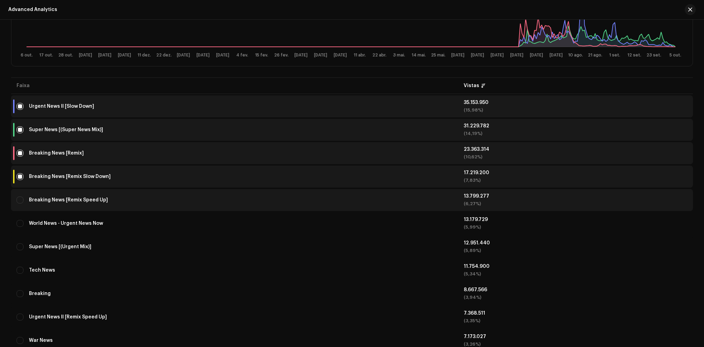
click at [17, 201] on input "Row Unselected" at bounding box center [20, 200] width 7 height 7
checkbox input "true"
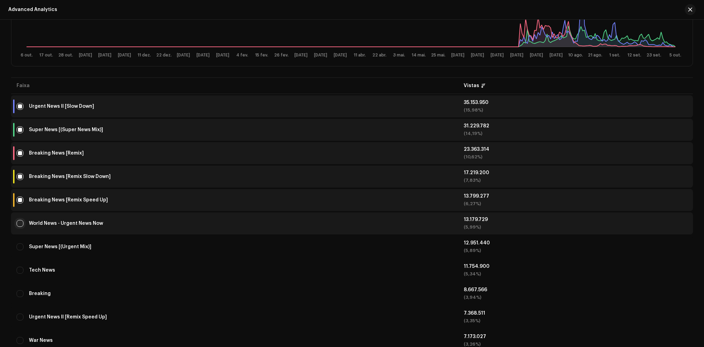
click at [18, 223] on input "Row Unselected" at bounding box center [20, 223] width 7 height 7
checkbox input "true"
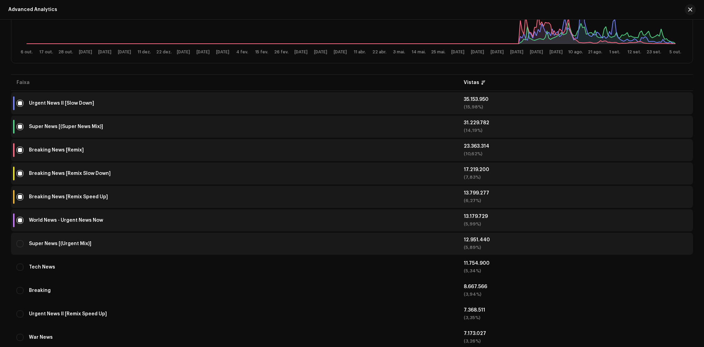
click at [20, 254] on td "Super News [(Urgent Mix)]" at bounding box center [234, 244] width 447 height 22
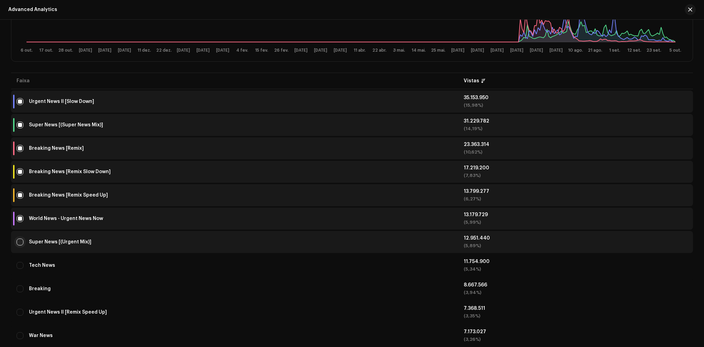
click at [21, 242] on input "Row Unselected" at bounding box center [20, 242] width 7 height 7
checkbox input "true"
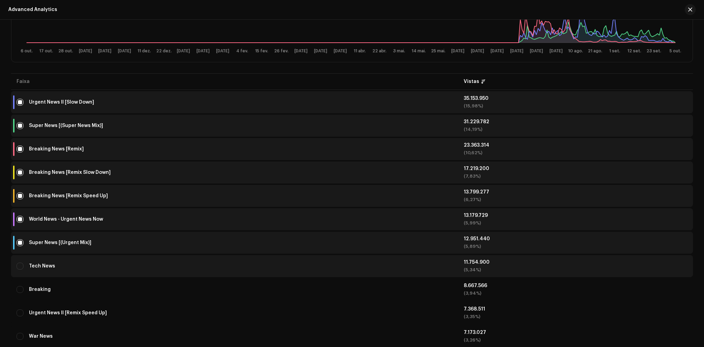
scroll to position [228, 0]
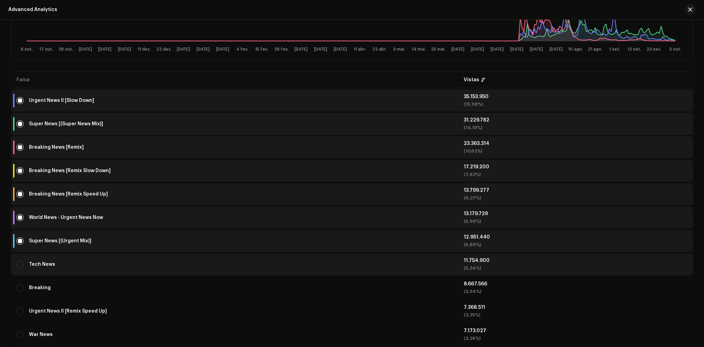
click at [20, 262] on div "Tech News" at bounding box center [235, 265] width 436 height 14
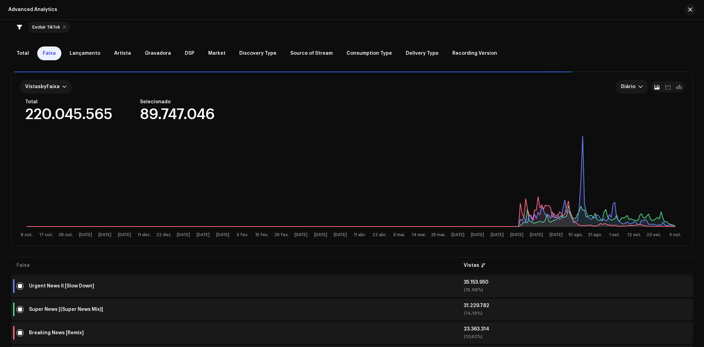
scroll to position [0, 0]
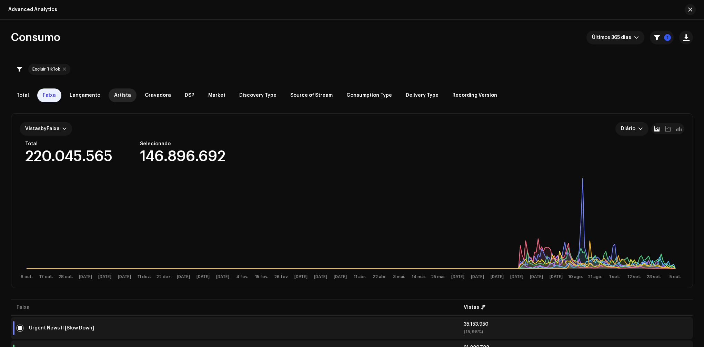
click at [119, 100] on div "Artista" at bounding box center [123, 96] width 28 height 14
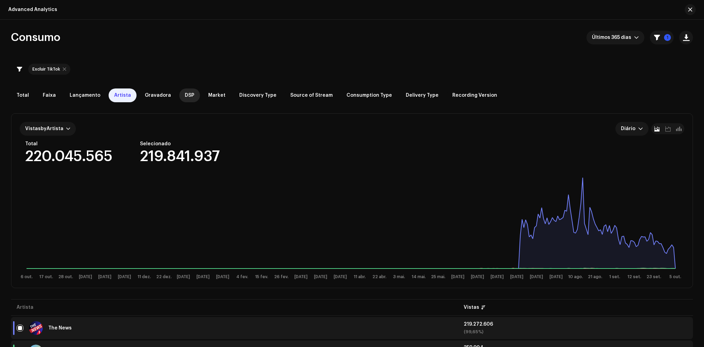
click at [185, 96] on span "DSP" at bounding box center [190, 96] width 10 height 6
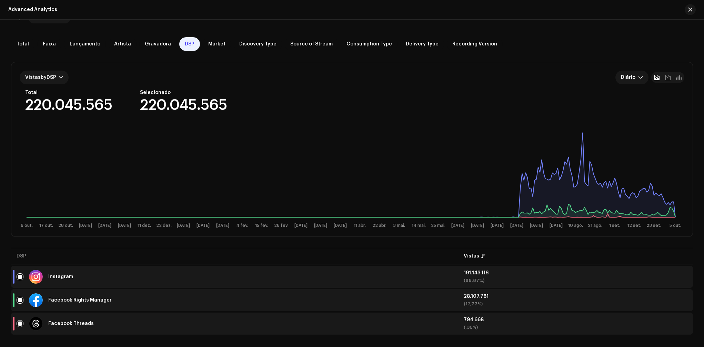
scroll to position [51, 0]
click at [210, 47] on div "Market" at bounding box center [217, 44] width 28 height 14
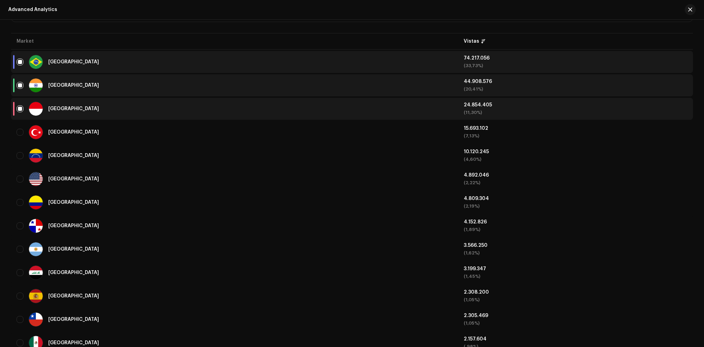
scroll to position [268, 0]
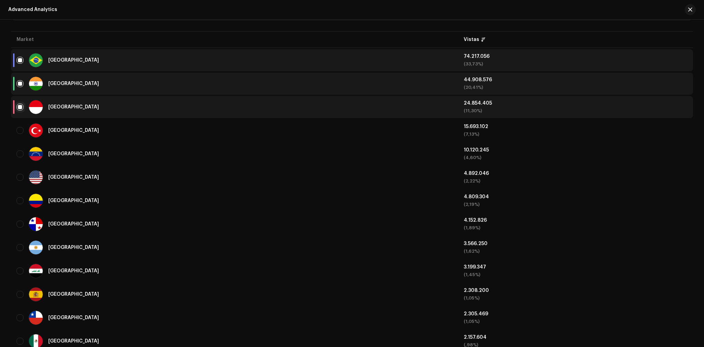
click at [19, 107] on input "checkbox" at bounding box center [20, 107] width 7 height 7
checkbox input "false"
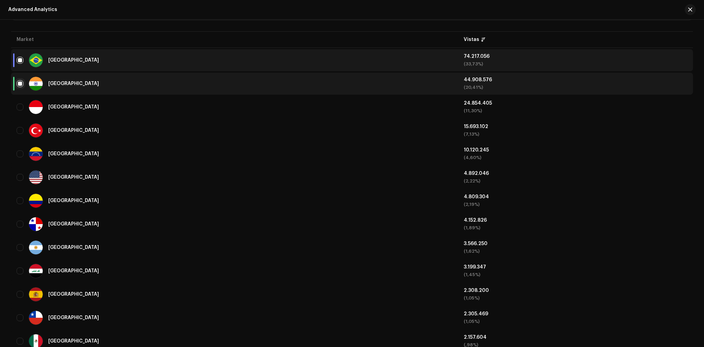
click at [21, 83] on input "Row Selected" at bounding box center [20, 83] width 7 height 7
checkbox input "false"
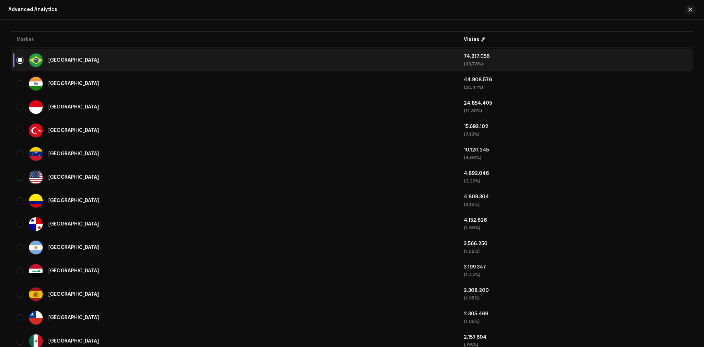
click at [15, 60] on td "[GEOGRAPHIC_DATA]" at bounding box center [234, 60] width 447 height 22
click at [20, 62] on input "Row Selected" at bounding box center [20, 60] width 7 height 7
checkbox input "false"
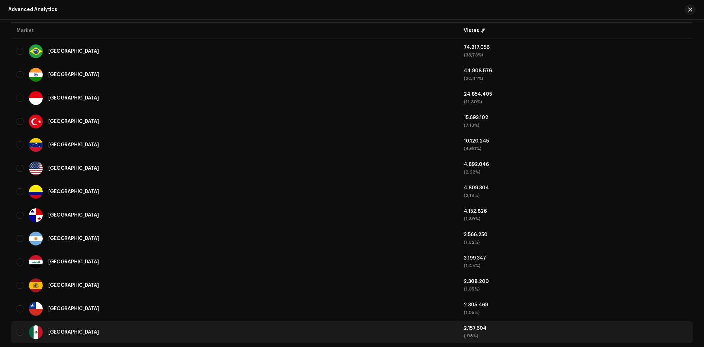
scroll to position [273, 0]
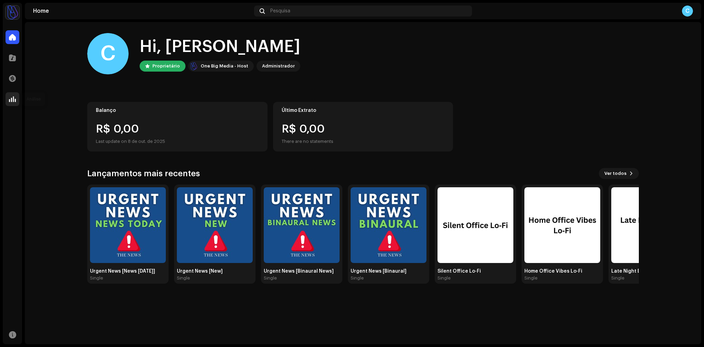
click at [11, 100] on span at bounding box center [12, 100] width 7 height 6
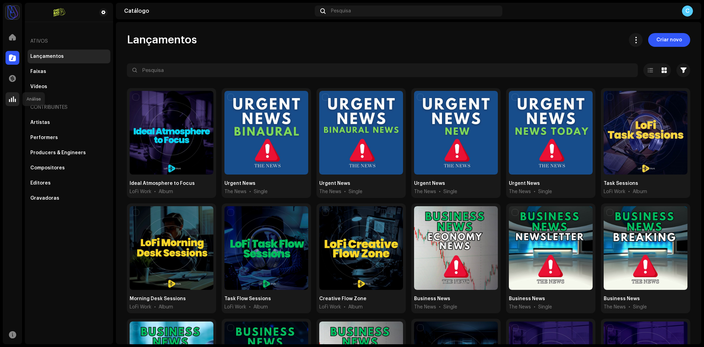
click at [11, 99] on span at bounding box center [12, 100] width 7 height 6
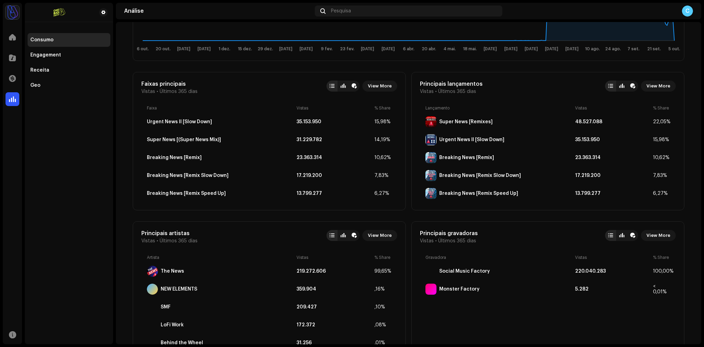
scroll to position [224, 0]
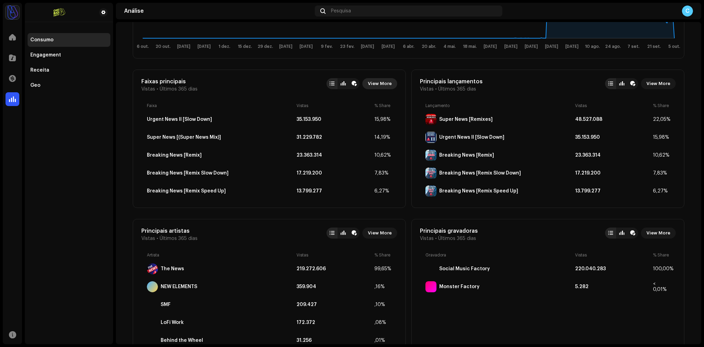
click at [377, 84] on span "View More" at bounding box center [380, 84] width 24 height 14
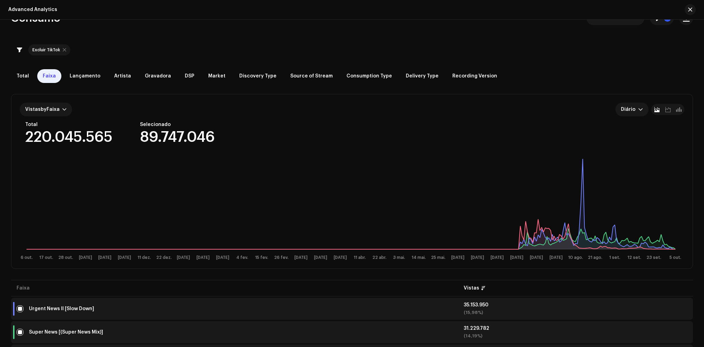
scroll to position [2, 0]
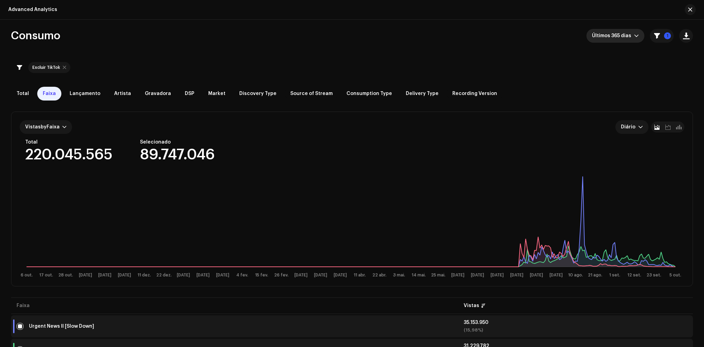
click at [615, 36] on span "Últimos 365 dias" at bounding box center [613, 36] width 42 height 14
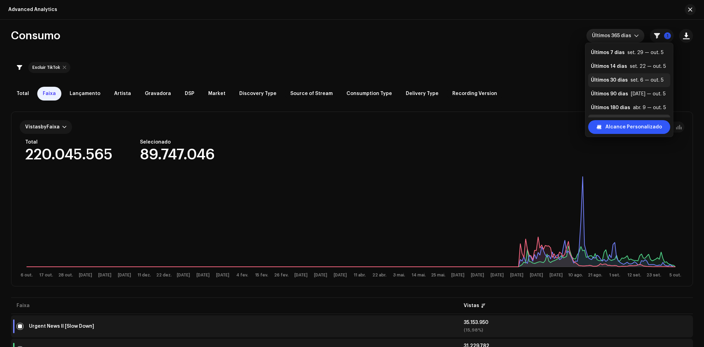
scroll to position [0, 0]
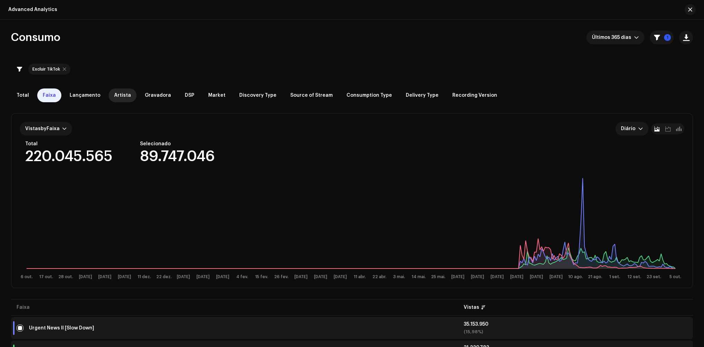
click at [118, 95] on span "Artista" at bounding box center [122, 96] width 17 height 6
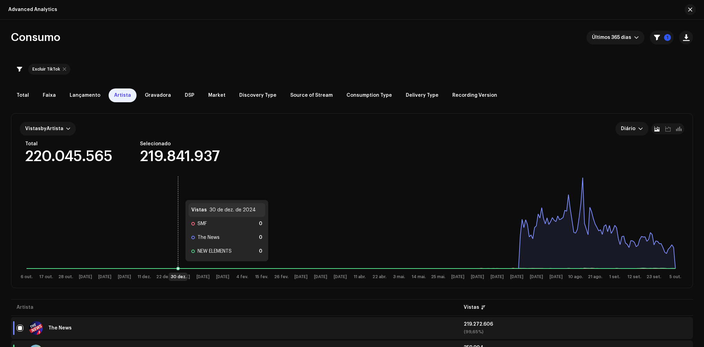
scroll to position [98, 0]
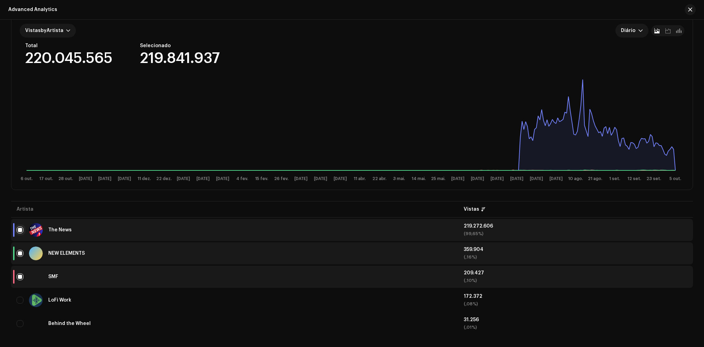
click at [19, 232] on input "checkbox" at bounding box center [20, 230] width 7 height 7
checkbox input "false"
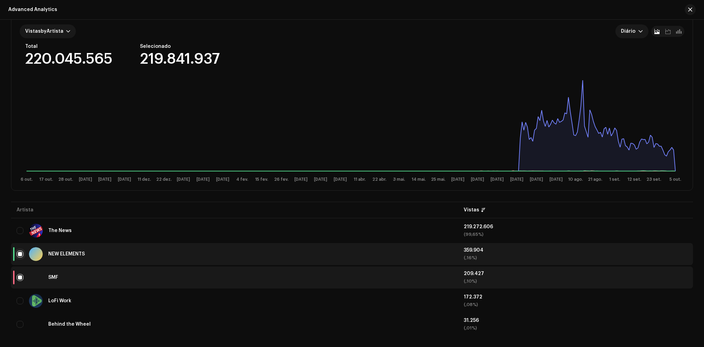
click at [20, 252] on input "Row Selected" at bounding box center [20, 254] width 7 height 7
checkbox input "false"
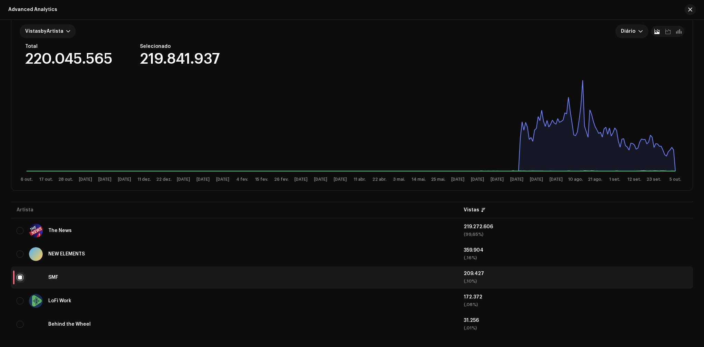
click at [20, 277] on input "Row Selected" at bounding box center [20, 277] width 7 height 7
checkbox input "false"
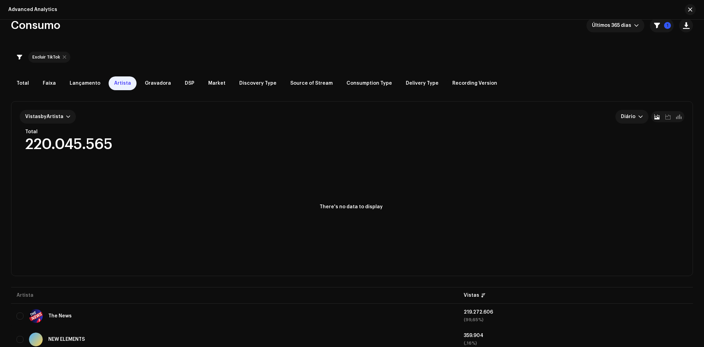
scroll to position [0, 0]
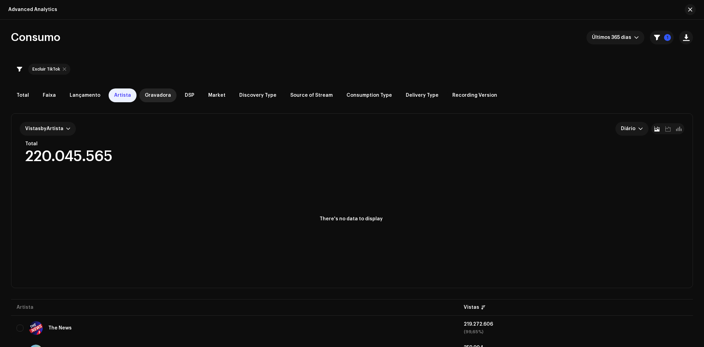
click at [155, 96] on span "Gravadora" at bounding box center [158, 96] width 26 height 6
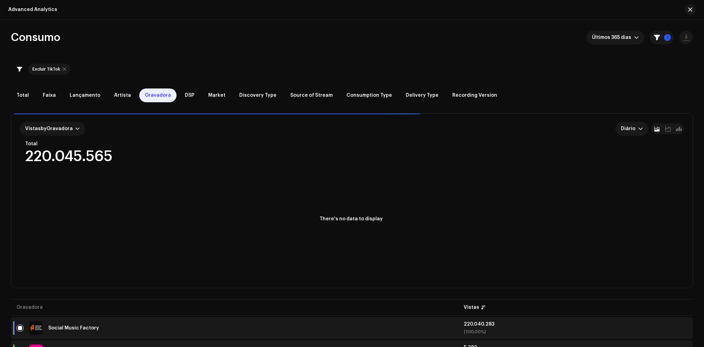
scroll to position [28, 0]
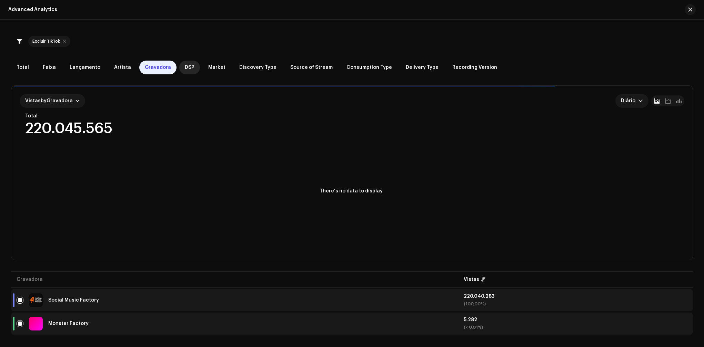
click at [185, 68] on span "DSP" at bounding box center [190, 68] width 10 height 6
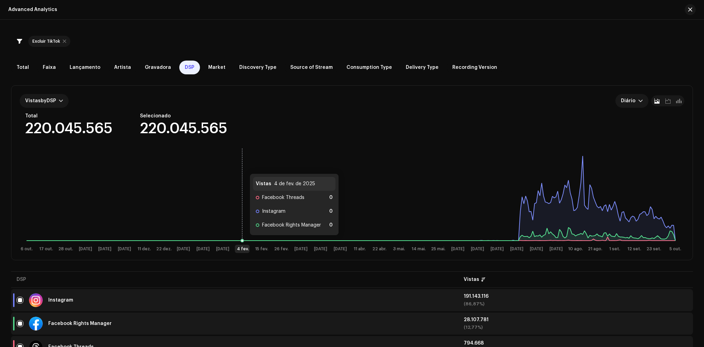
scroll to position [51, 0]
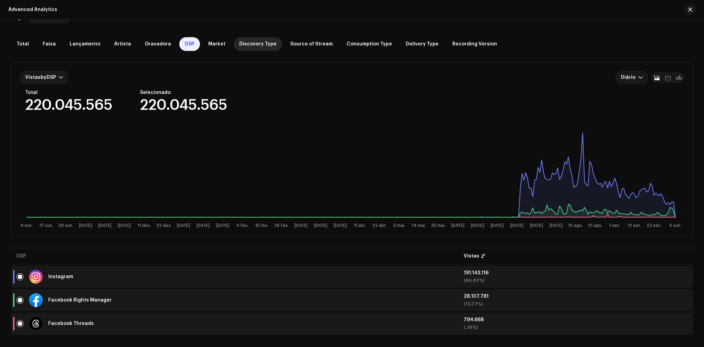
click at [259, 44] on span "Discovery Type" at bounding box center [257, 44] width 37 height 6
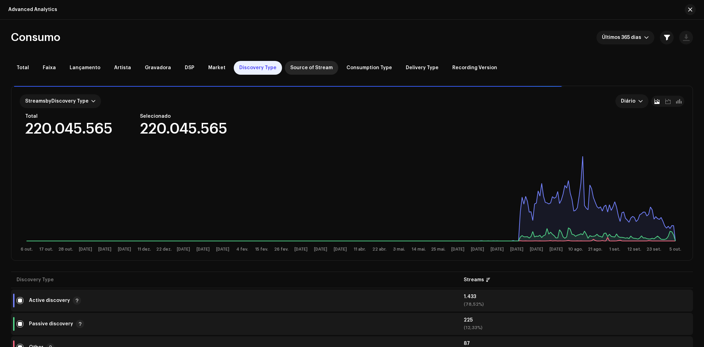
click at [307, 72] on div "Source of Stream" at bounding box center [311, 68] width 53 height 14
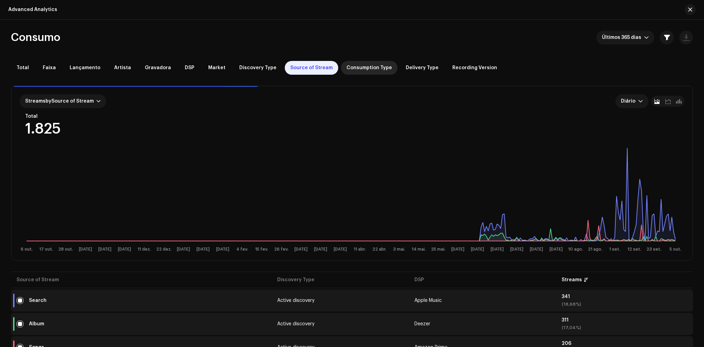
click at [347, 63] on div "Consumption Type" at bounding box center [369, 68] width 57 height 14
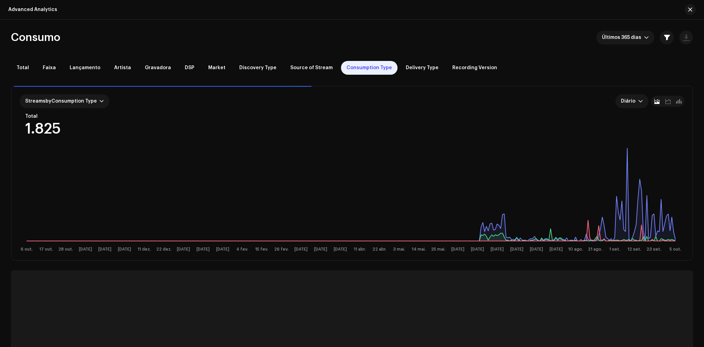
scroll to position [9, 0]
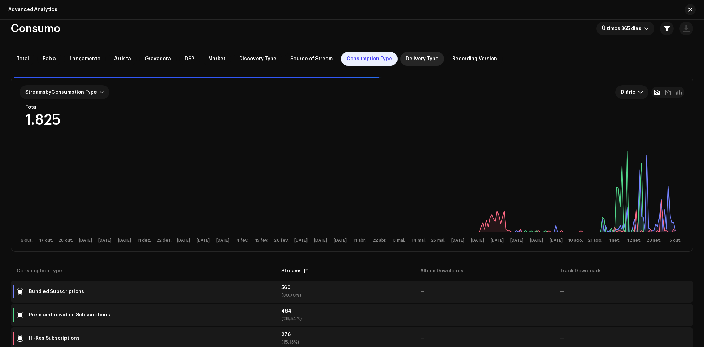
click at [413, 60] on span "Delivery Type" at bounding box center [422, 59] width 33 height 6
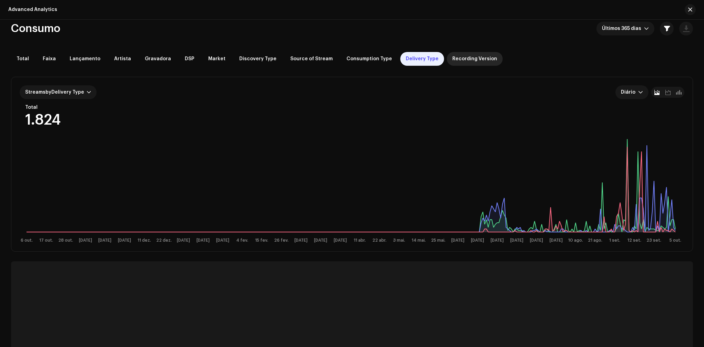
scroll to position [0, 0]
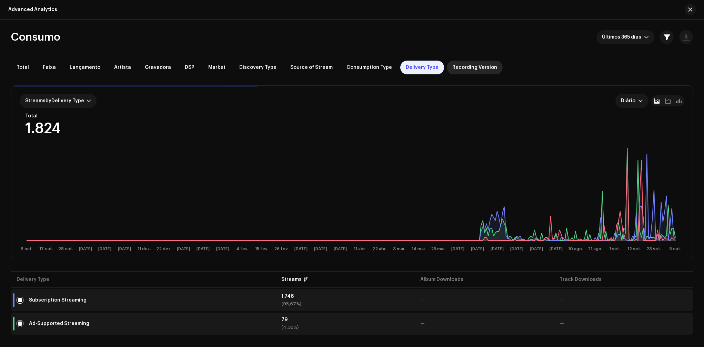
click at [447, 61] on div "Recording Version" at bounding box center [475, 68] width 56 height 14
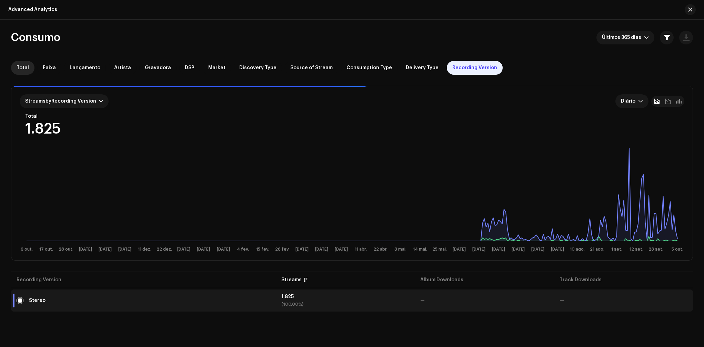
click at [26, 65] on span "Total" at bounding box center [23, 68] width 12 height 6
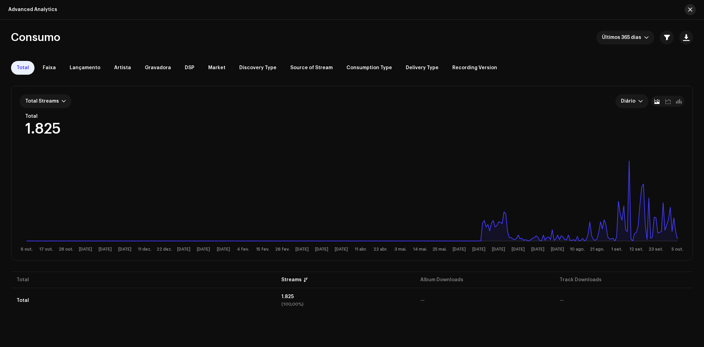
click at [689, 8] on span "button" at bounding box center [690, 10] width 4 height 6
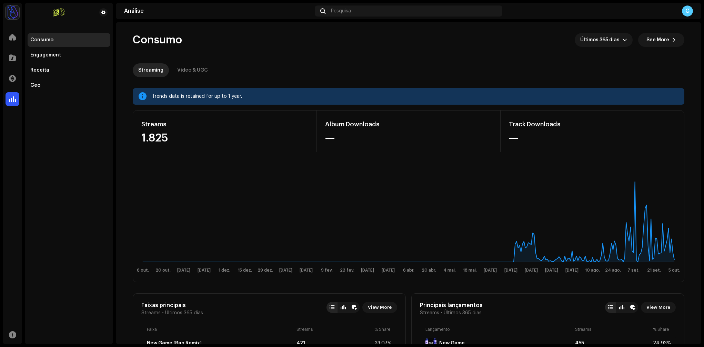
drag, startPoint x: 204, startPoint y: 80, endPoint x: 202, endPoint y: 75, distance: 5.7
click at [204, 81] on re-o-consumption-dashboard-header "Consumo Últimos 365 dias See More Streaming Video & UGC" at bounding box center [408, 52] width 551 height 61
click at [202, 73] on div "Video & UGC" at bounding box center [192, 70] width 31 height 14
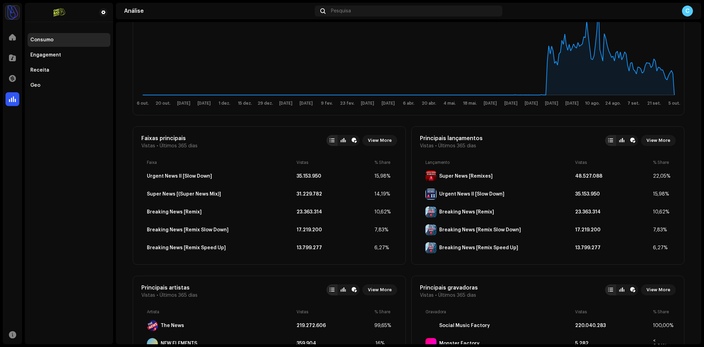
scroll to position [170, 0]
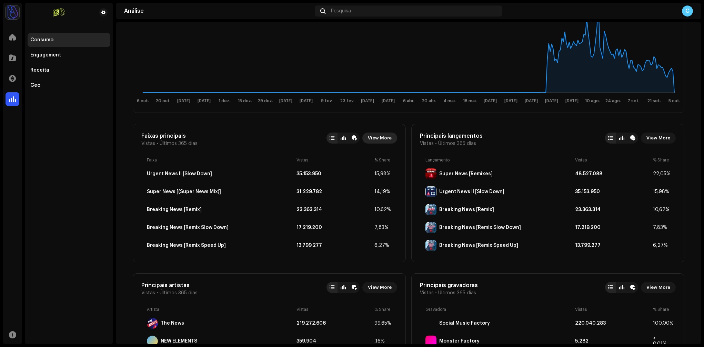
click at [374, 138] on span "View More" at bounding box center [380, 138] width 24 height 14
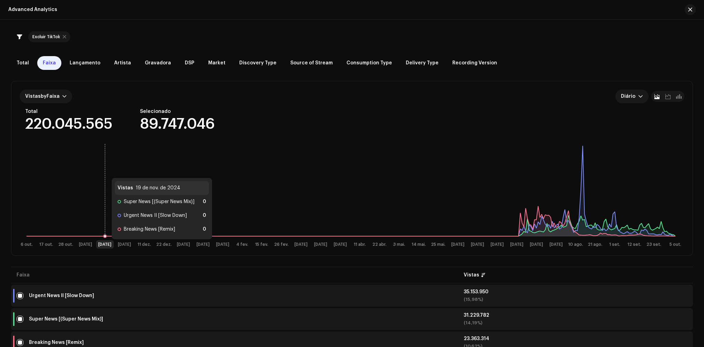
click at [104, 171] on rect at bounding box center [351, 195] width 662 height 110
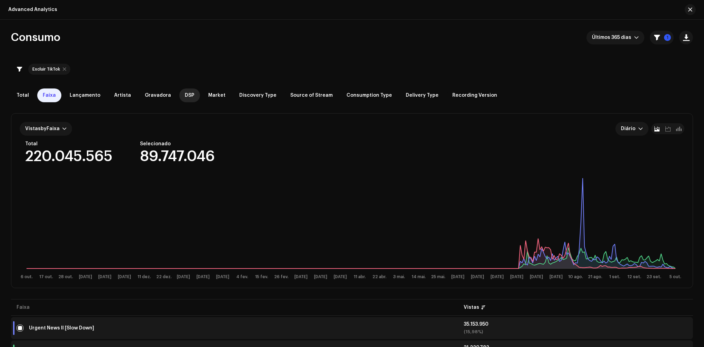
click at [185, 96] on span "DSP" at bounding box center [190, 96] width 10 height 6
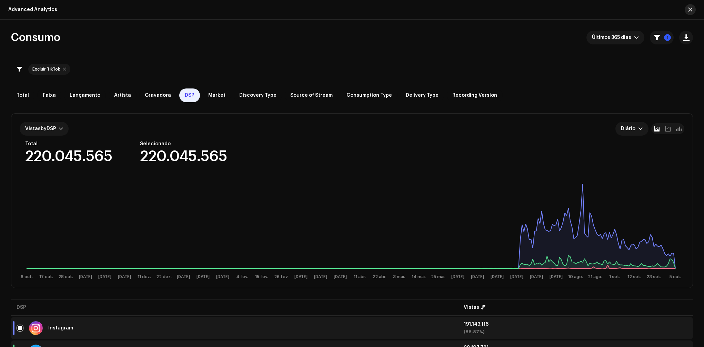
click at [691, 9] on span "button" at bounding box center [690, 10] width 4 height 6
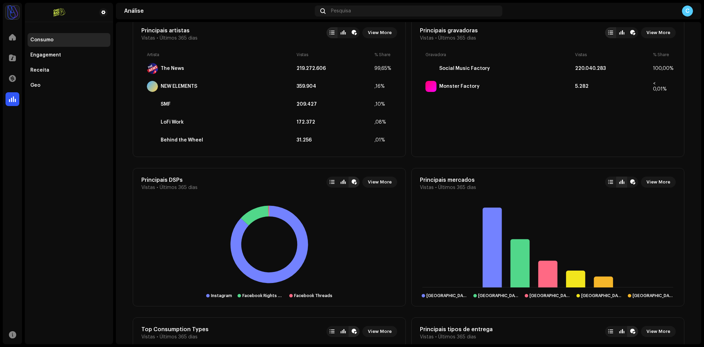
scroll to position [425, 0]
click at [655, 185] on span "View More" at bounding box center [658, 182] width 24 height 14
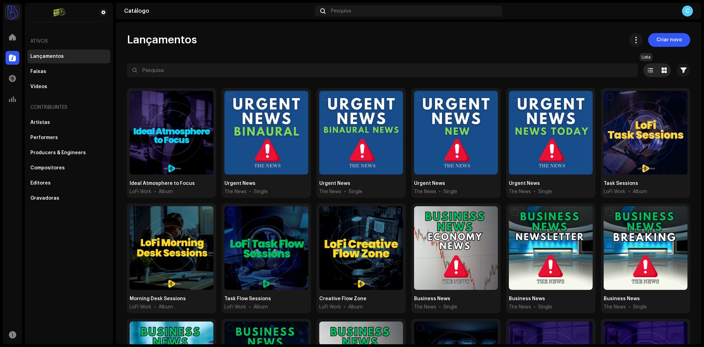
click at [648, 71] on span at bounding box center [650, 71] width 5 height 6
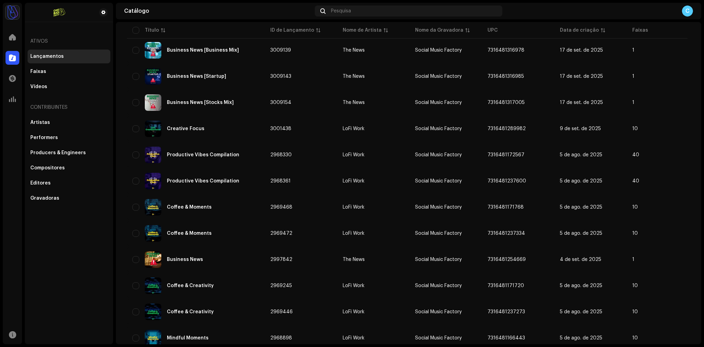
scroll to position [397, 0]
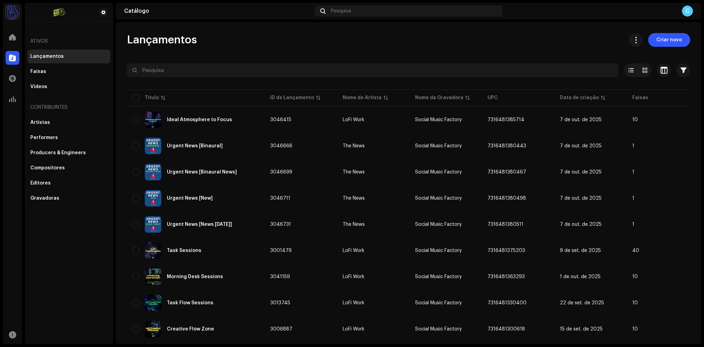
click at [38, 40] on div "Ativos" at bounding box center [69, 41] width 83 height 17
click at [55, 60] on div "Lançamentos" at bounding box center [69, 57] width 83 height 14
click at [52, 68] on div "Faixas" at bounding box center [69, 72] width 83 height 14
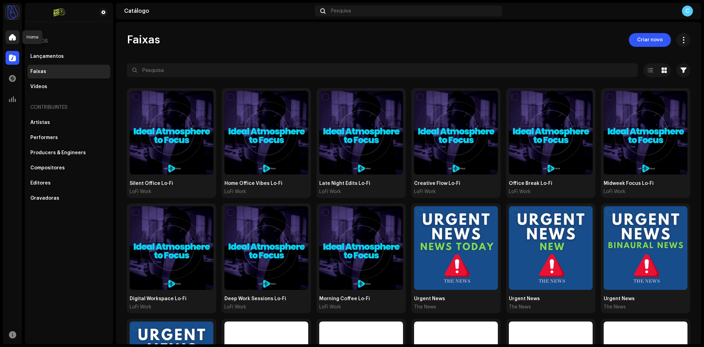
click at [11, 39] on span at bounding box center [12, 37] width 7 height 6
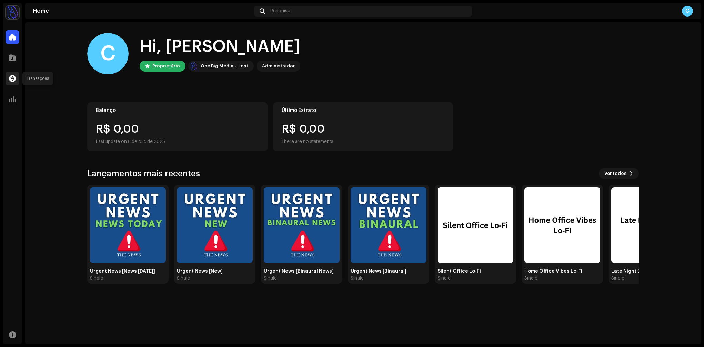
click at [13, 81] on span at bounding box center [12, 79] width 7 height 6
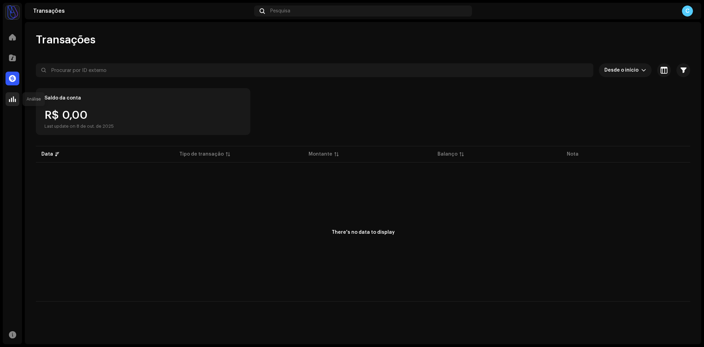
click at [13, 97] on span at bounding box center [12, 100] width 7 height 6
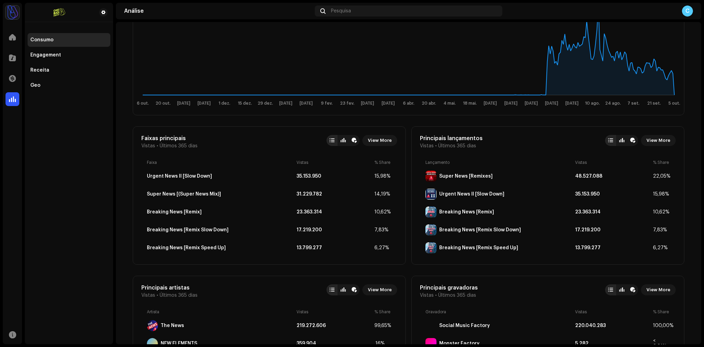
scroll to position [168, 0]
click at [662, 139] on span "View More" at bounding box center [658, 140] width 24 height 14
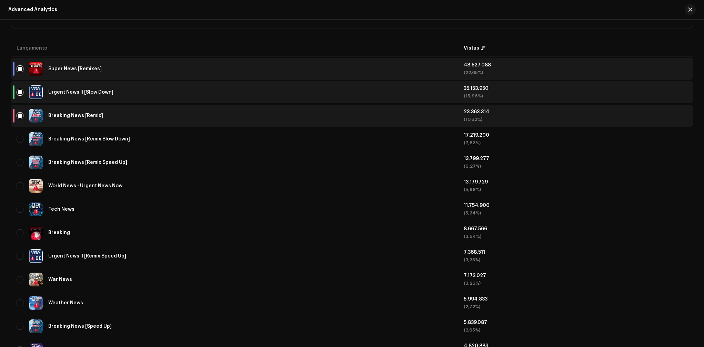
scroll to position [260, 0]
click at [688, 11] on span "button" at bounding box center [690, 10] width 4 height 6
